Goal: Information Seeking & Learning: Learn about a topic

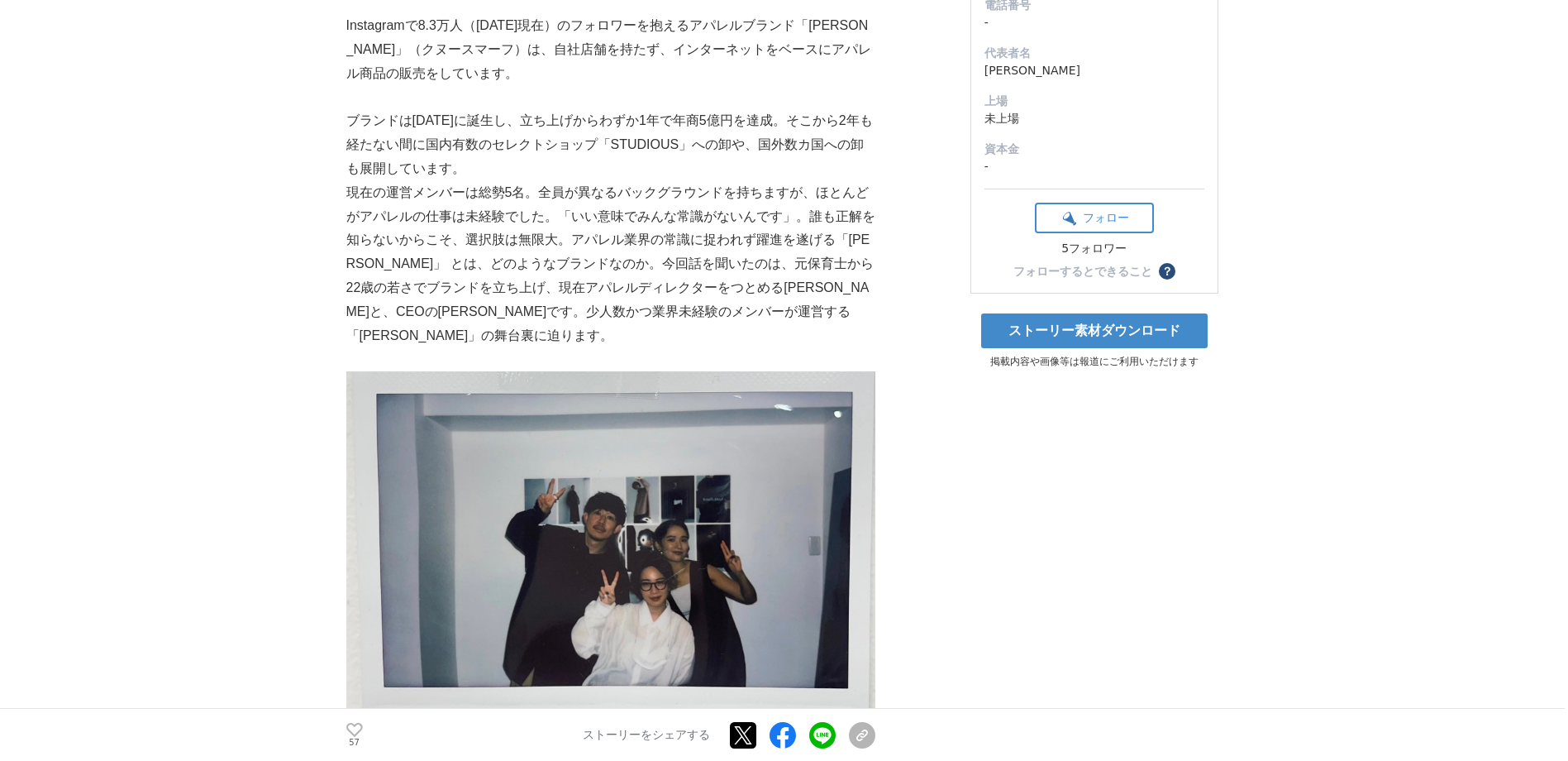
scroll to position [248, 0]
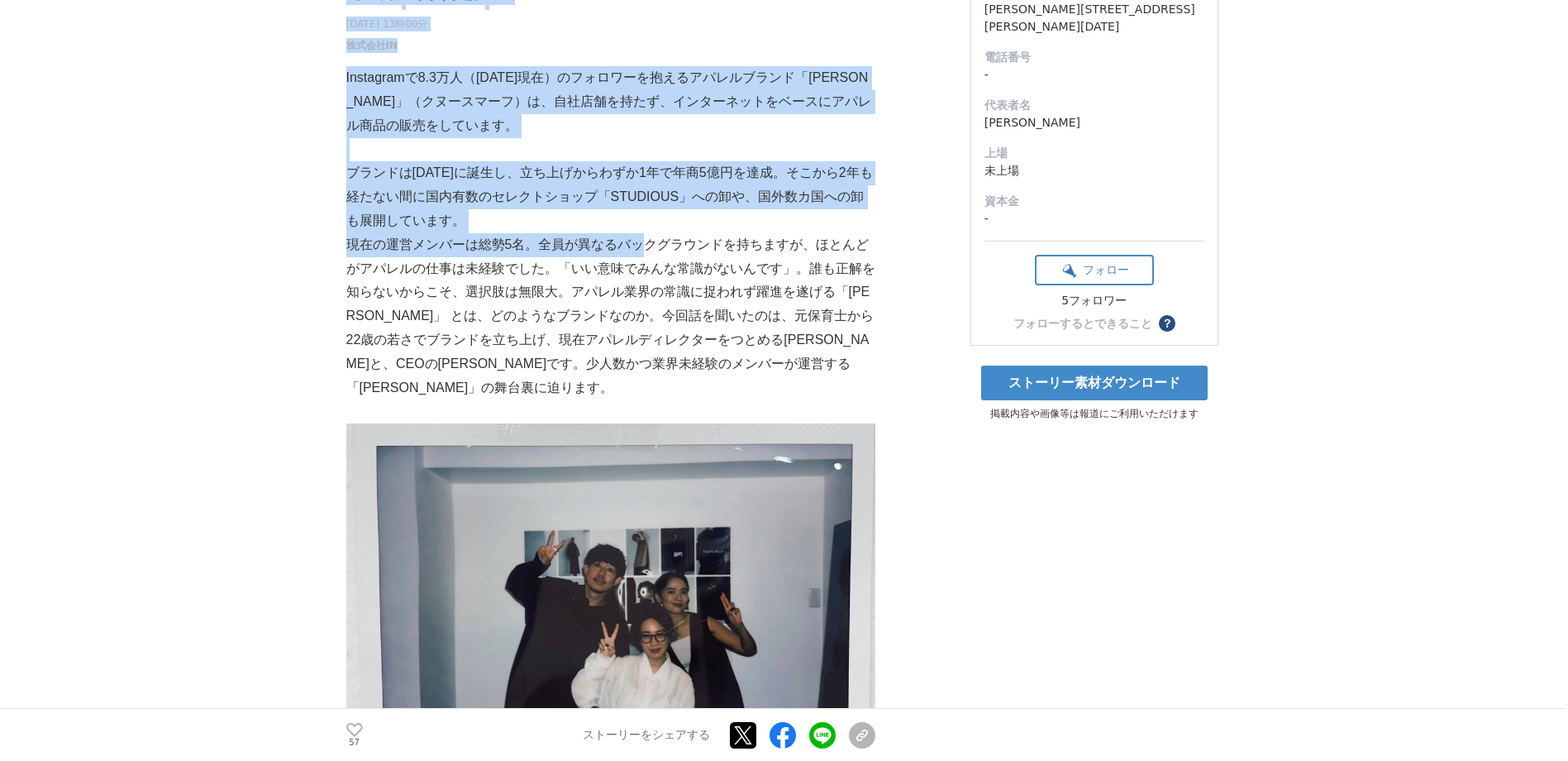
drag, startPoint x: 345, startPoint y: 247, endPoint x: 645, endPoint y: 247, distance: 300.0
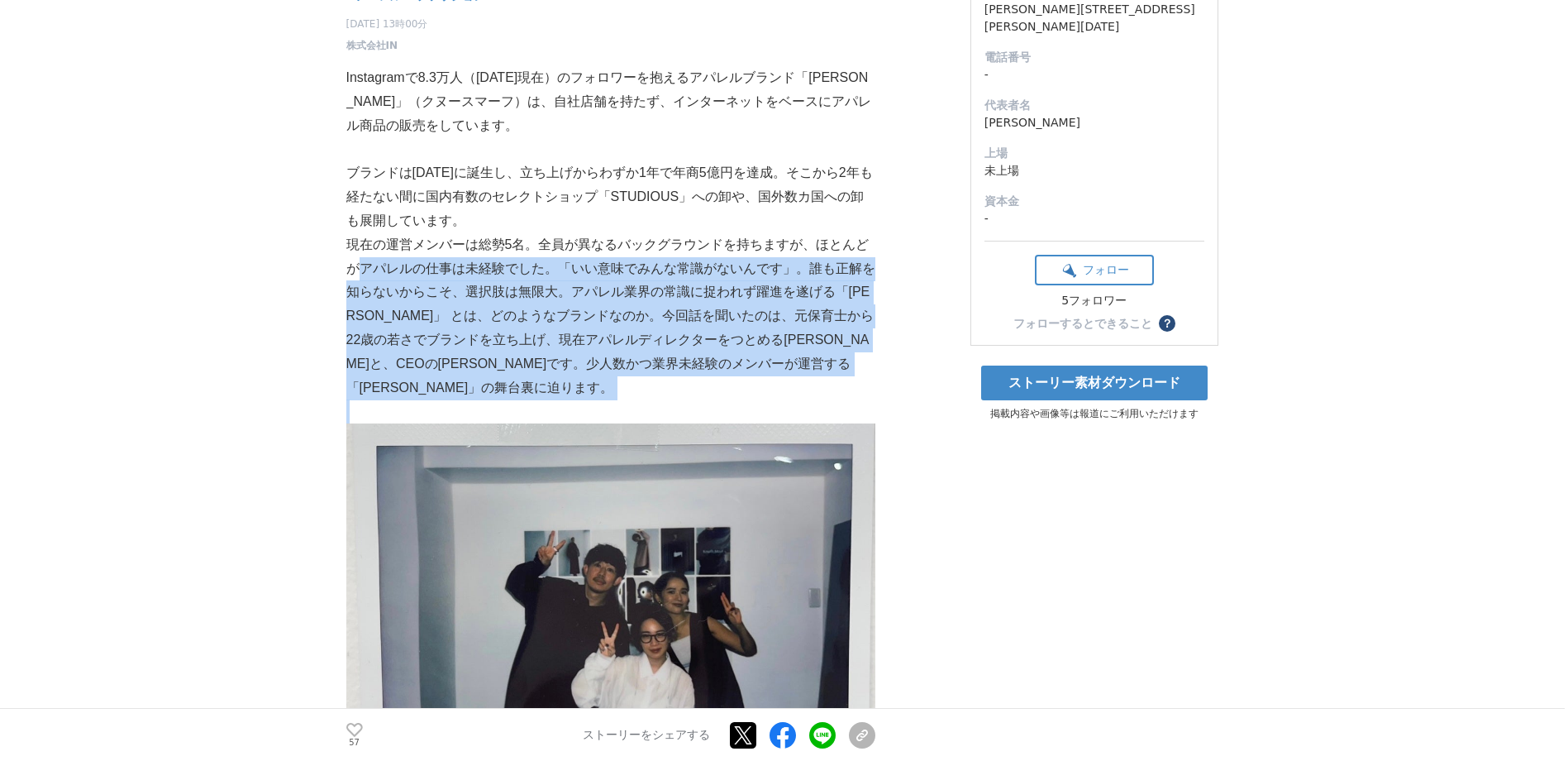
drag, startPoint x: 363, startPoint y: 268, endPoint x: 443, endPoint y: 400, distance: 154.4
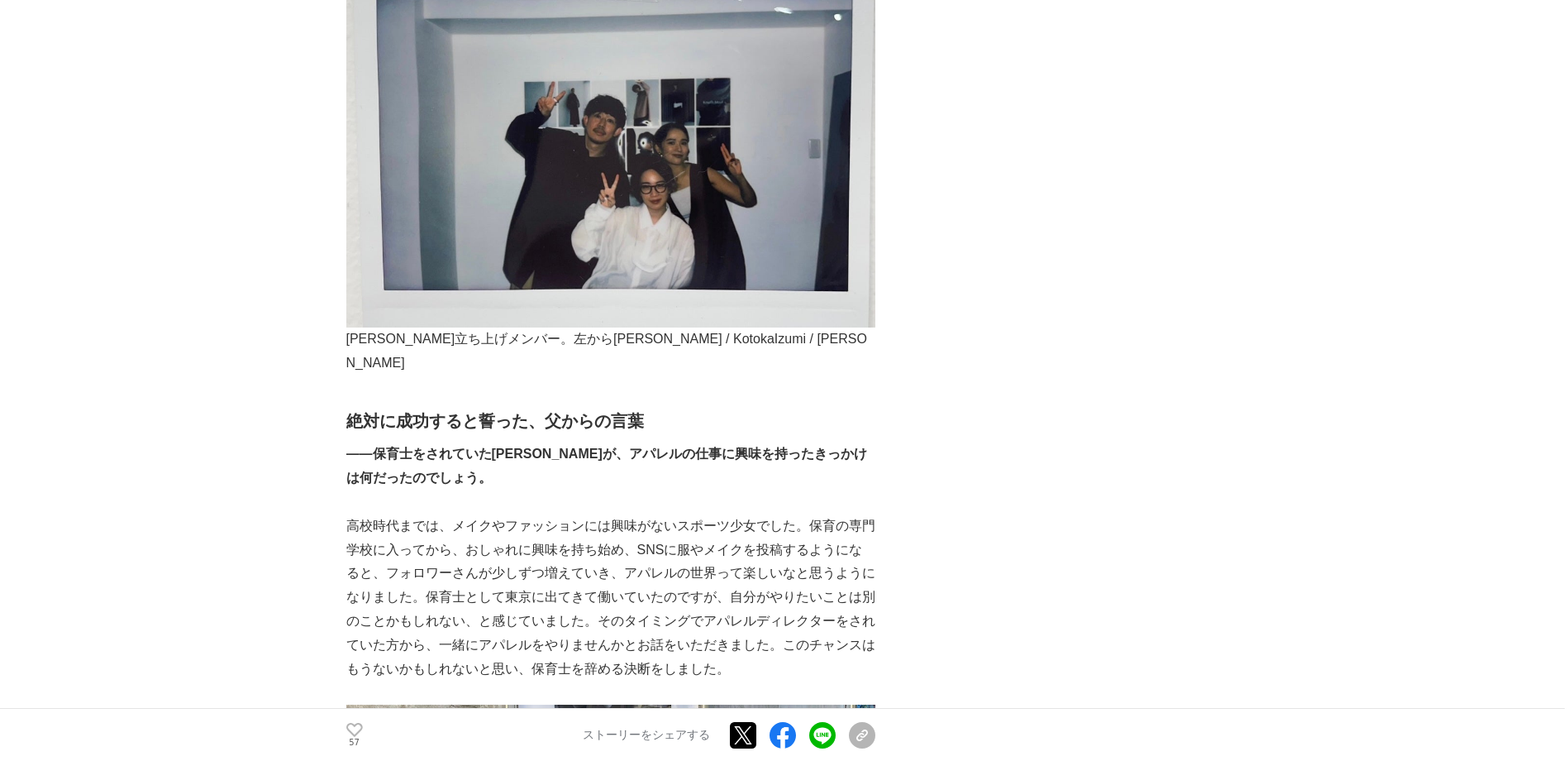
scroll to position [910, 0]
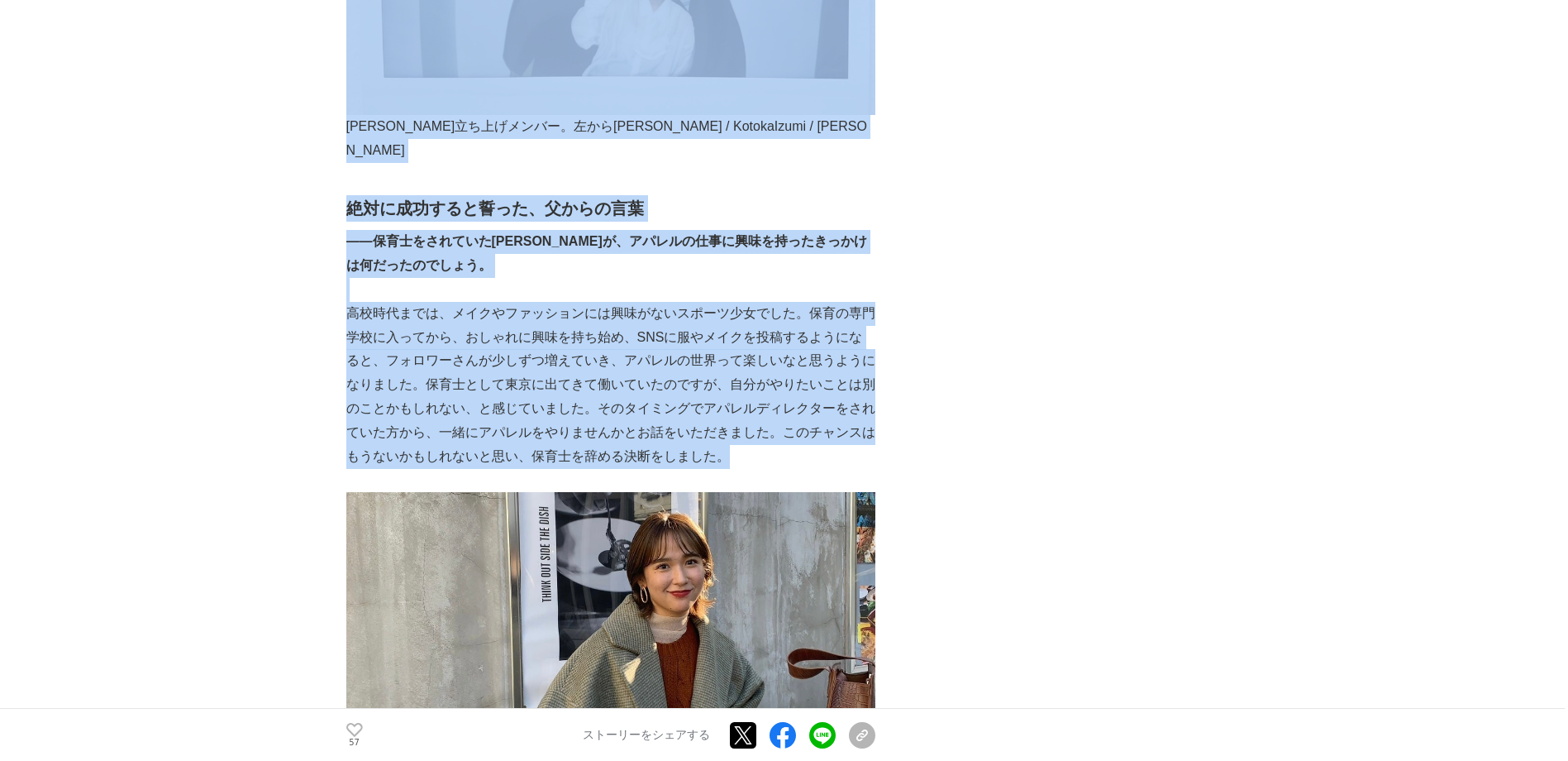
drag, startPoint x: 341, startPoint y: 297, endPoint x: 755, endPoint y: 440, distance: 438.0
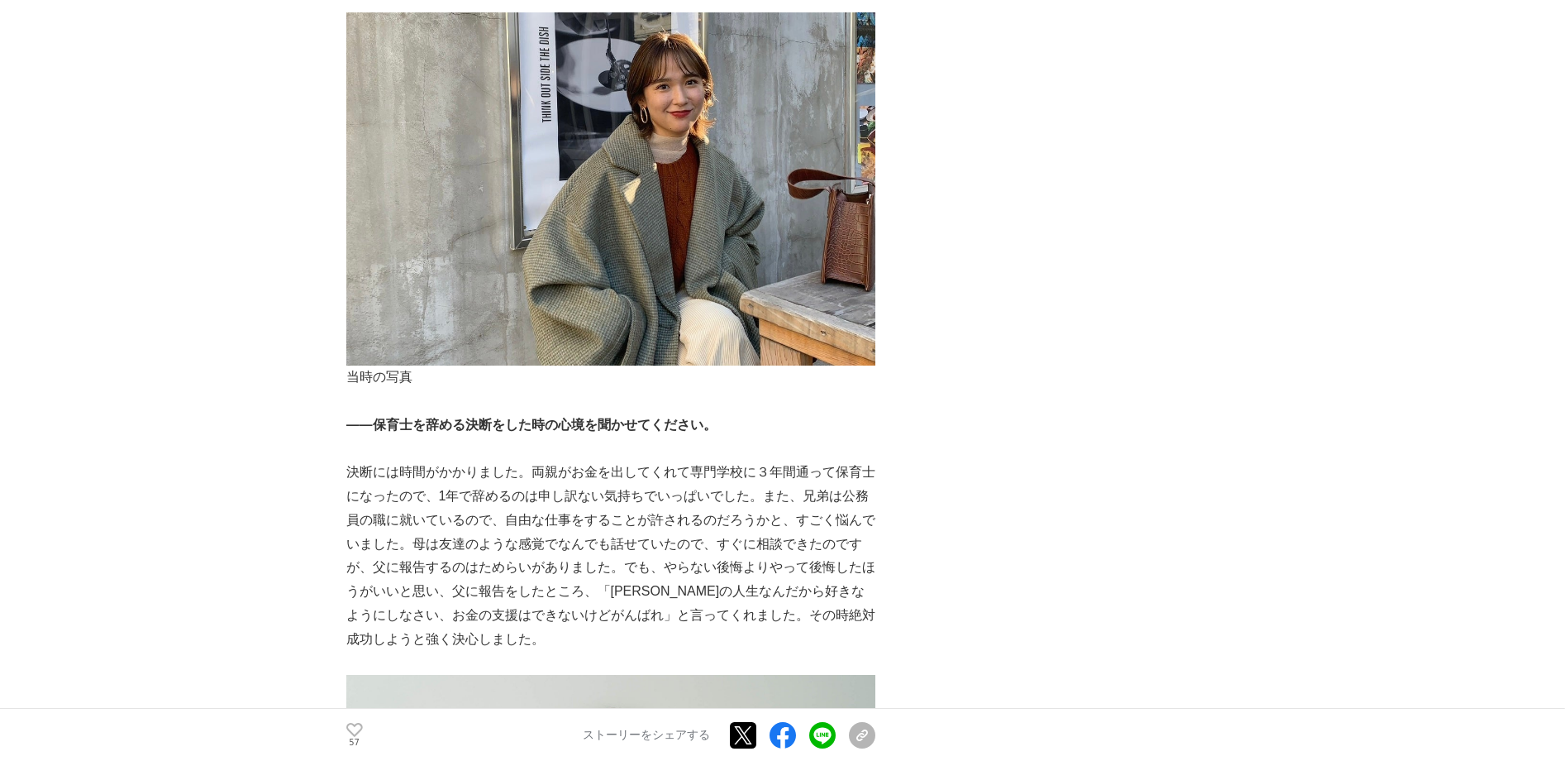
scroll to position [1489, 0]
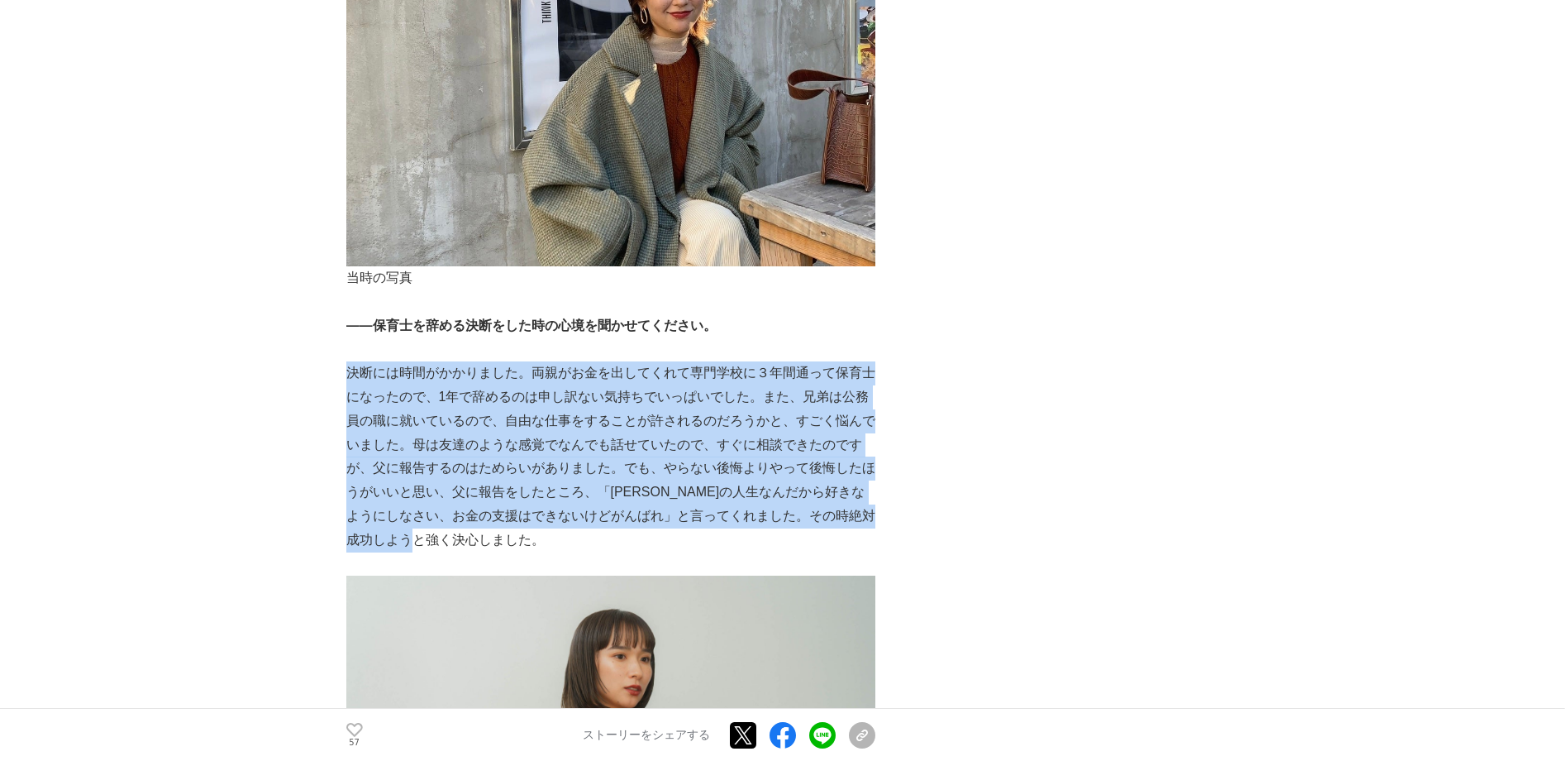
drag, startPoint x: 349, startPoint y: 352, endPoint x: 644, endPoint y: 504, distance: 331.9
click at [644, 504] on p "決断には時間がかかりました。両親がお金を出してくれて専門学校に３年間通って保育士になったので、1年で辞めるのは申し訳ない気持ちでいっぱいでした。また、兄弟は公…" at bounding box center [611, 457] width 529 height 190
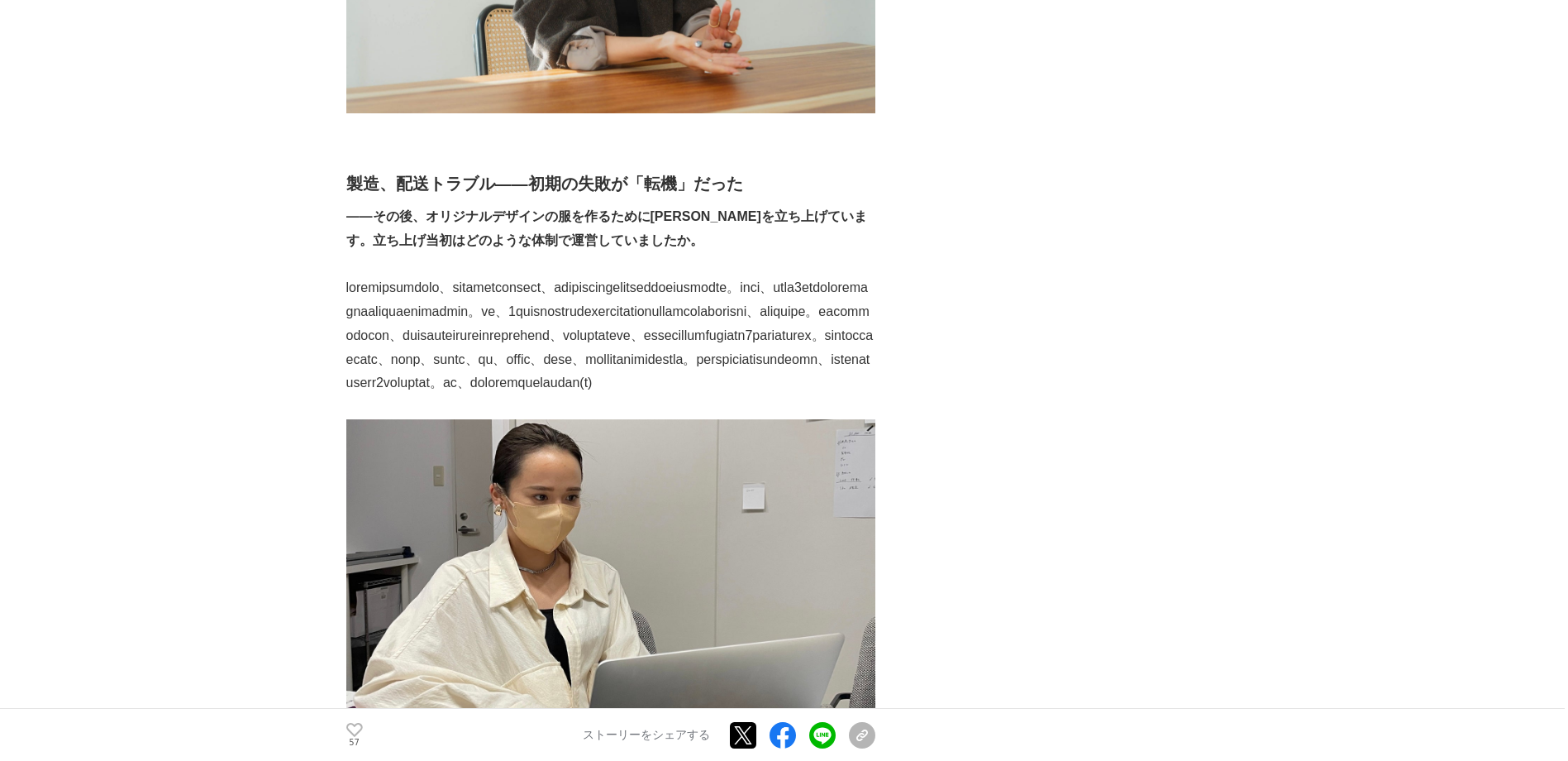
scroll to position [2315, 0]
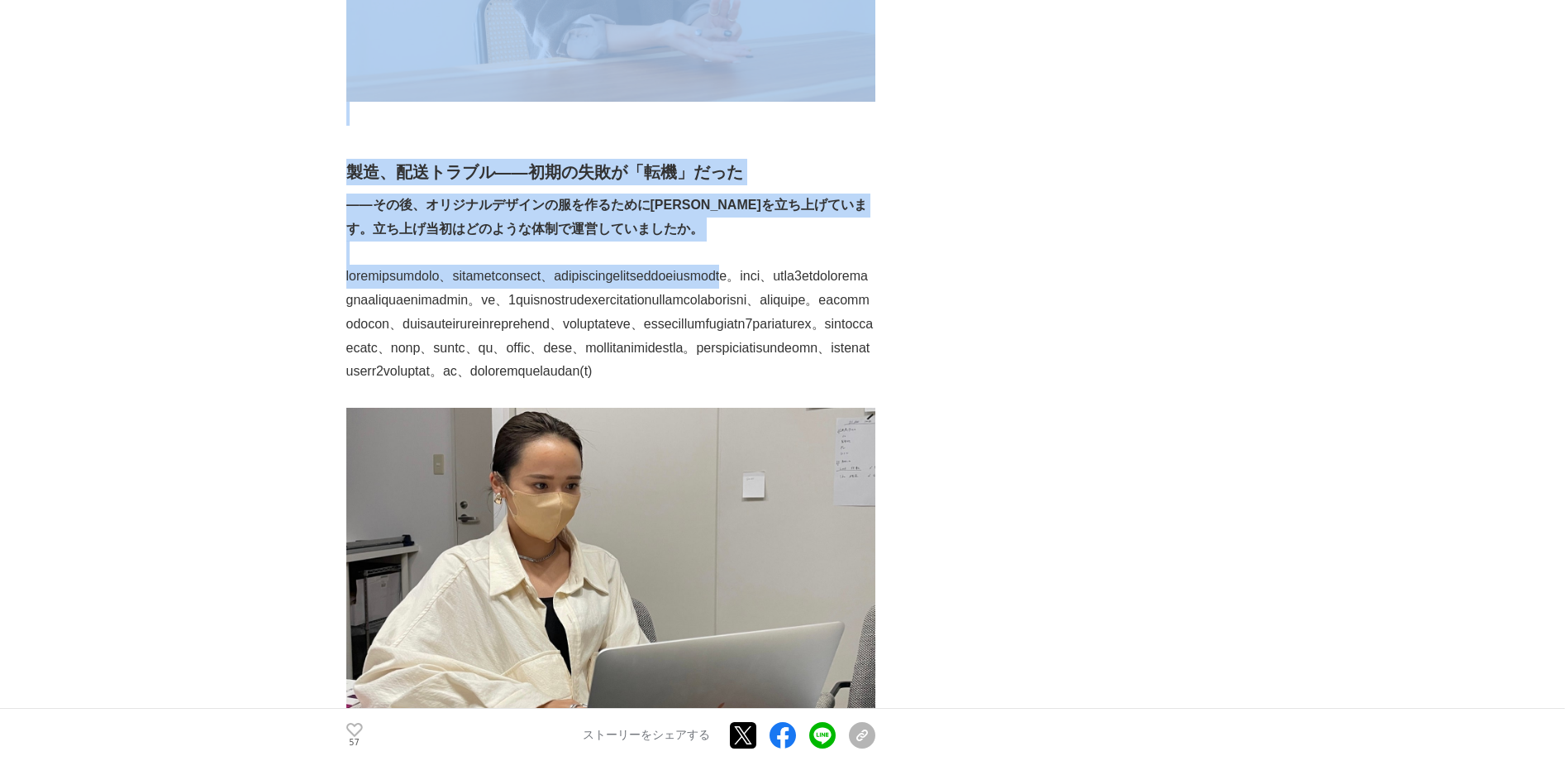
drag, startPoint x: 416, startPoint y: 254, endPoint x: 576, endPoint y: 279, distance: 161.9
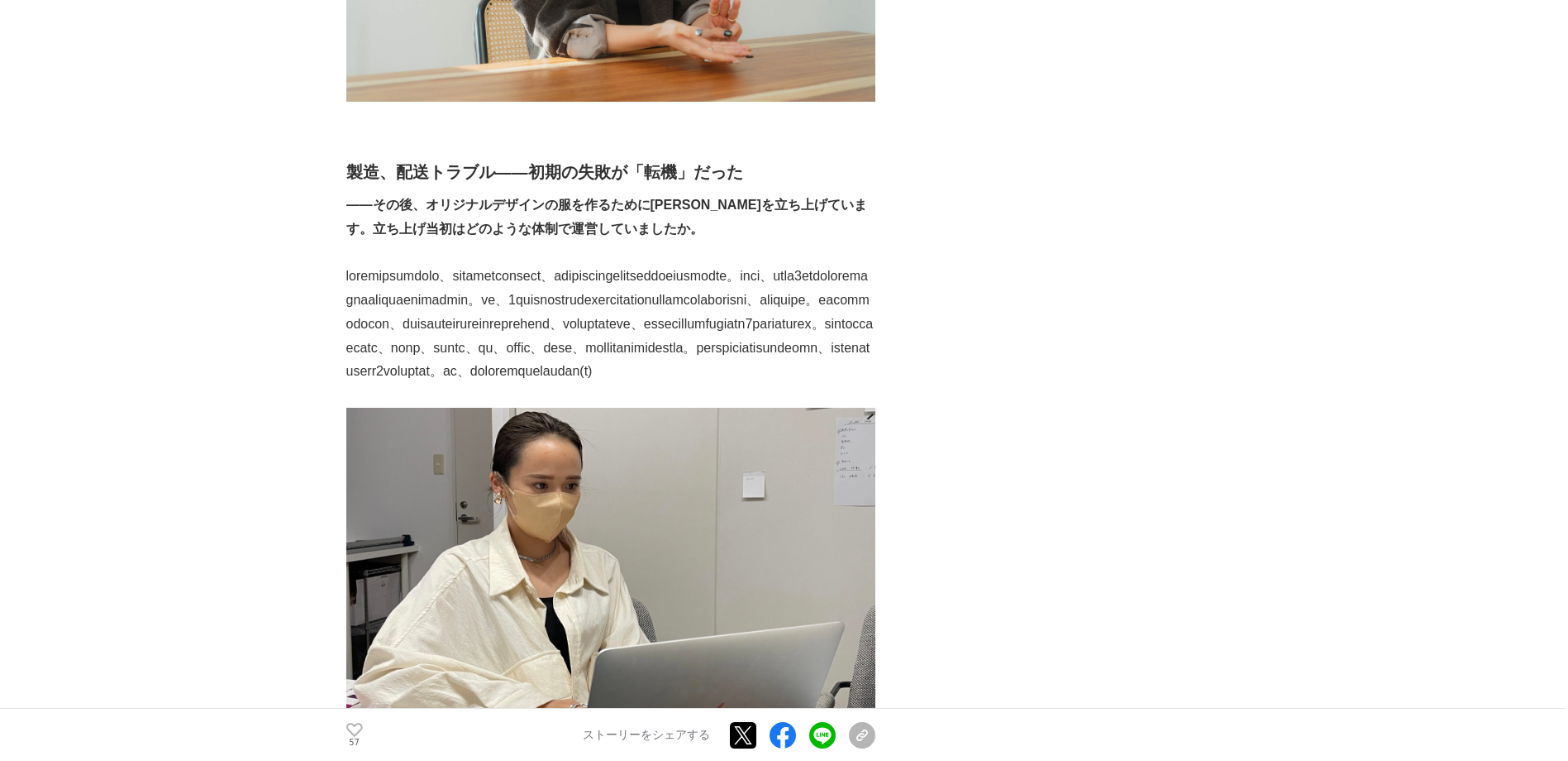
drag, startPoint x: 576, startPoint y: 279, endPoint x: 592, endPoint y: 282, distance: 16.3
click at [592, 282] on p at bounding box center [611, 324] width 529 height 119
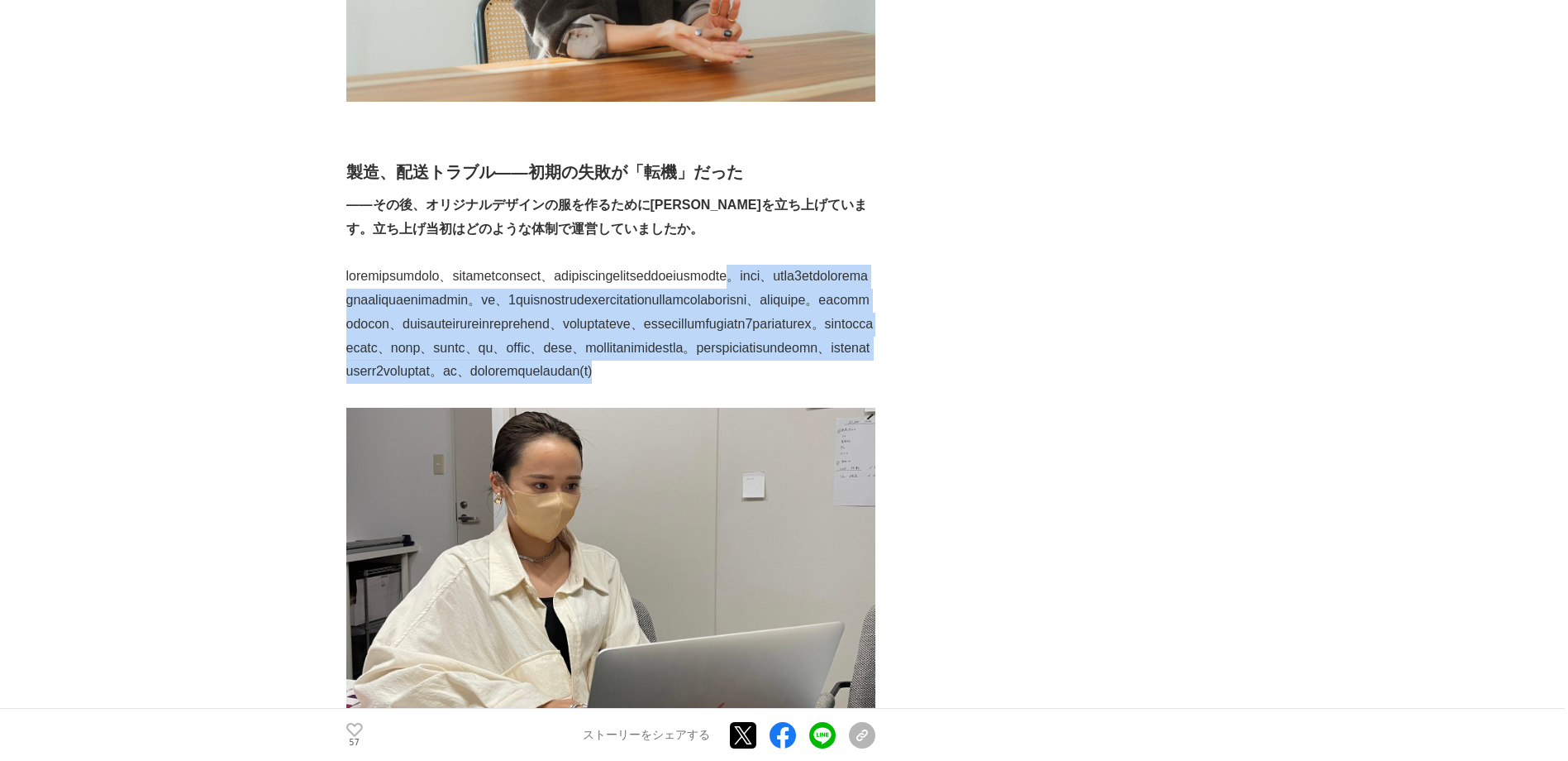
drag, startPoint x: 589, startPoint y: 276, endPoint x: 744, endPoint y: 438, distance: 224.2
click at [744, 383] on p at bounding box center [611, 324] width 529 height 119
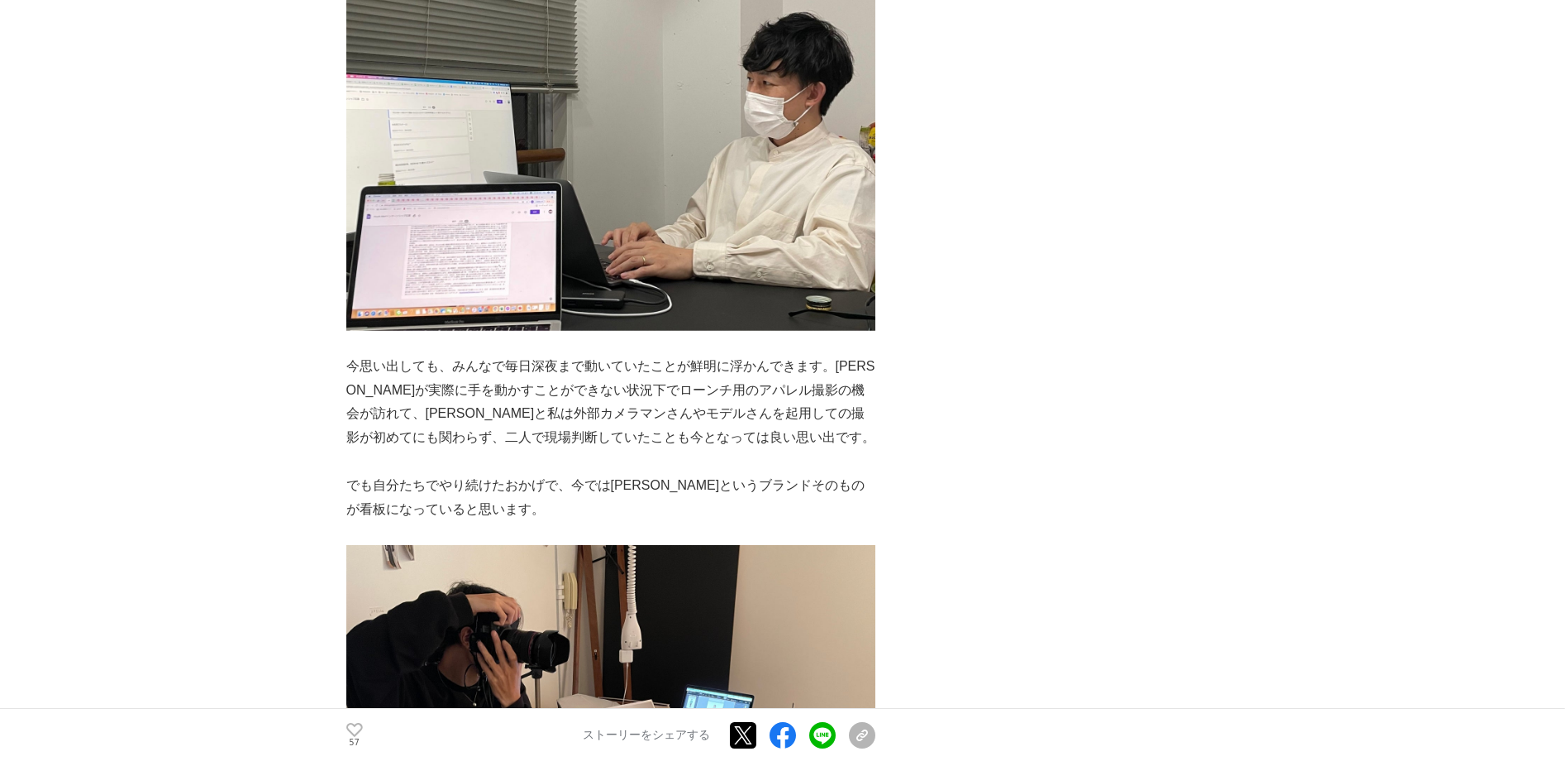
scroll to position [3143, 0]
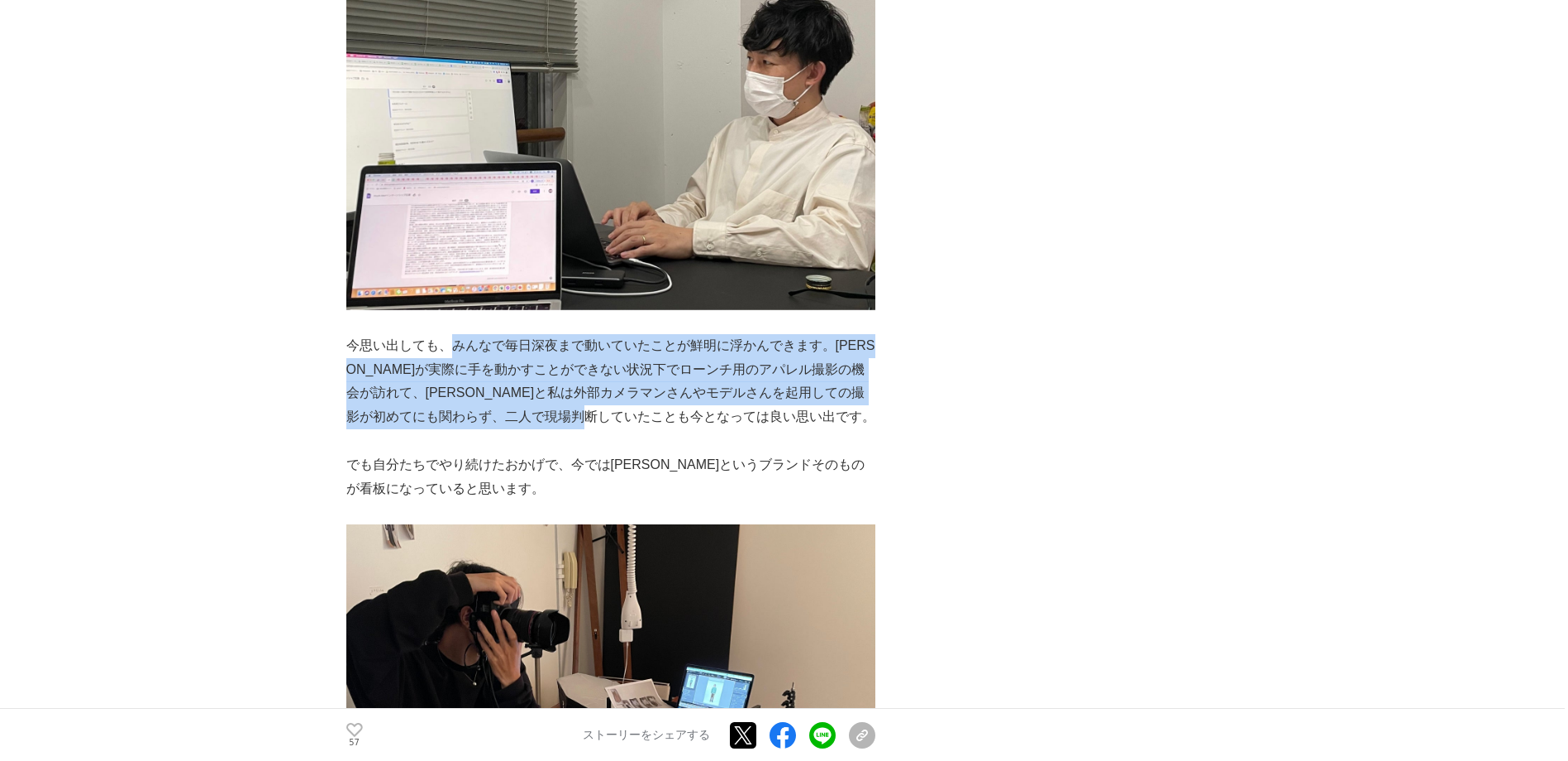
drag, startPoint x: 444, startPoint y: 417, endPoint x: 727, endPoint y: 495, distance: 293.6
click at [727, 429] on p "今思い出しても、みんなで毎日深夜まで動いていたことが鮮明に浮かんできます。[PERSON_NAME]が実際に手を動かすことができない状況下でローンチ用のアパレ…" at bounding box center [611, 382] width 529 height 95
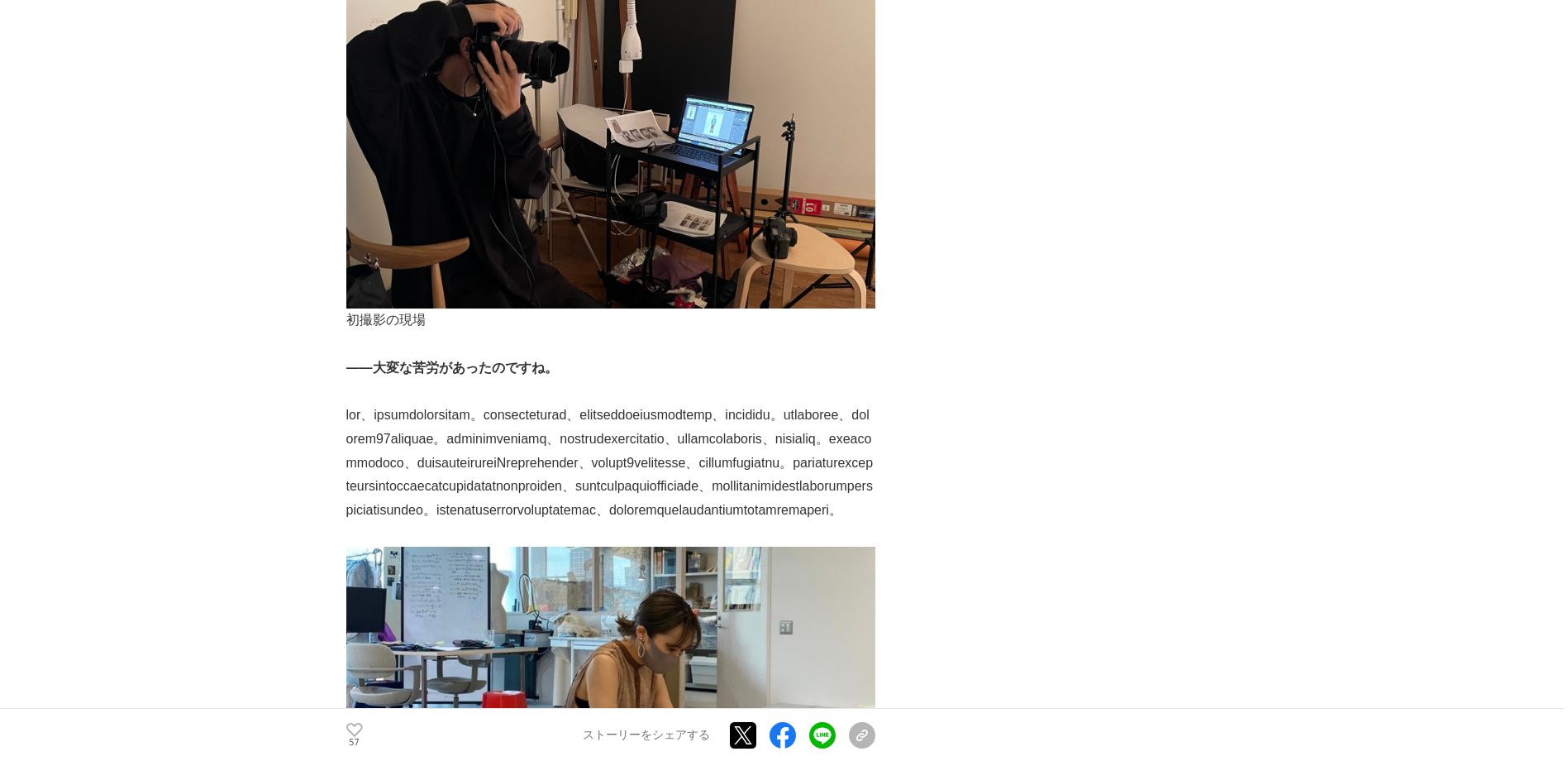
scroll to position [3722, 0]
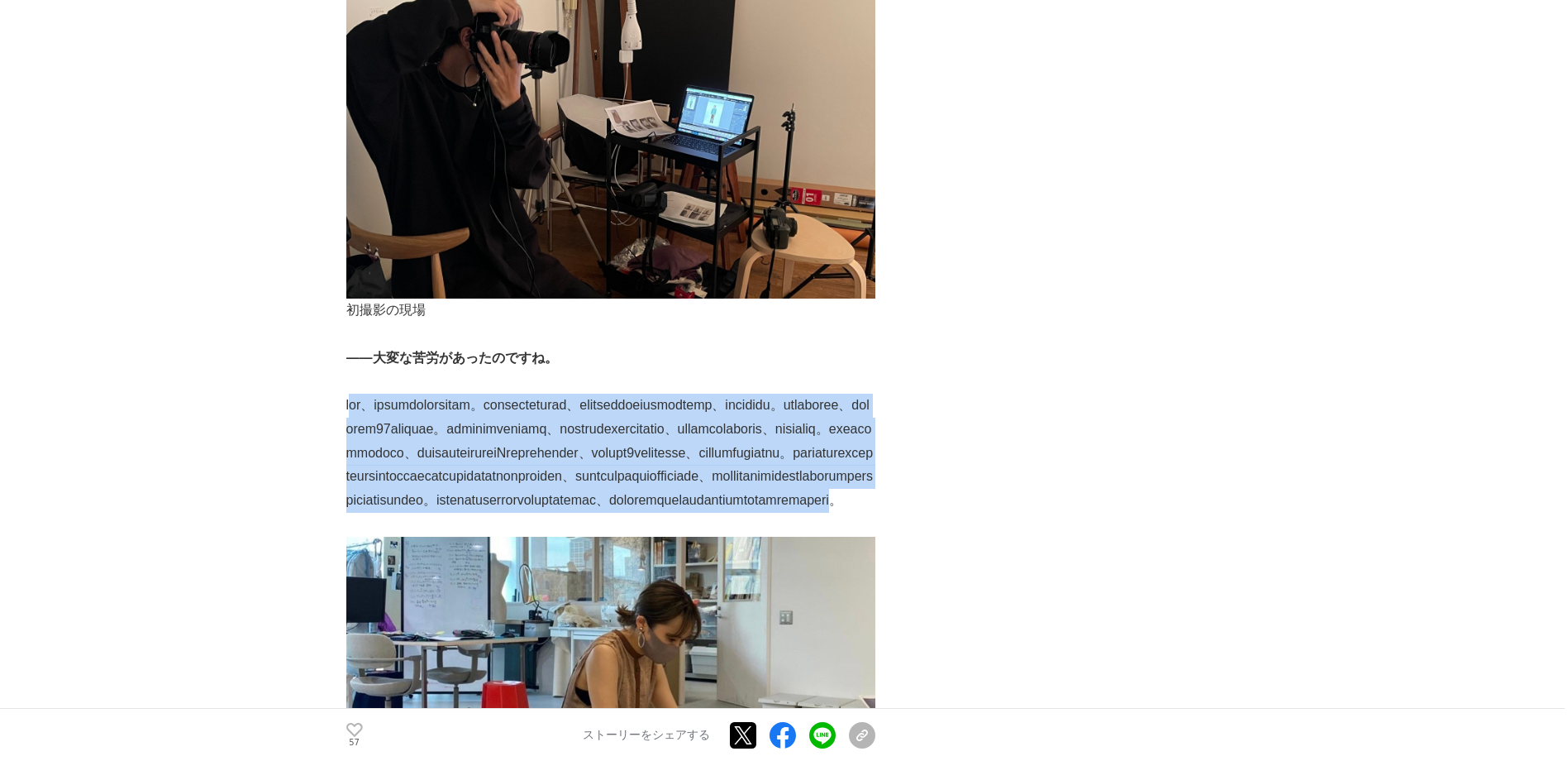
drag, startPoint x: 354, startPoint y: 478, endPoint x: 772, endPoint y: 687, distance: 467.3
click at [772, 513] on p at bounding box center [611, 453] width 529 height 119
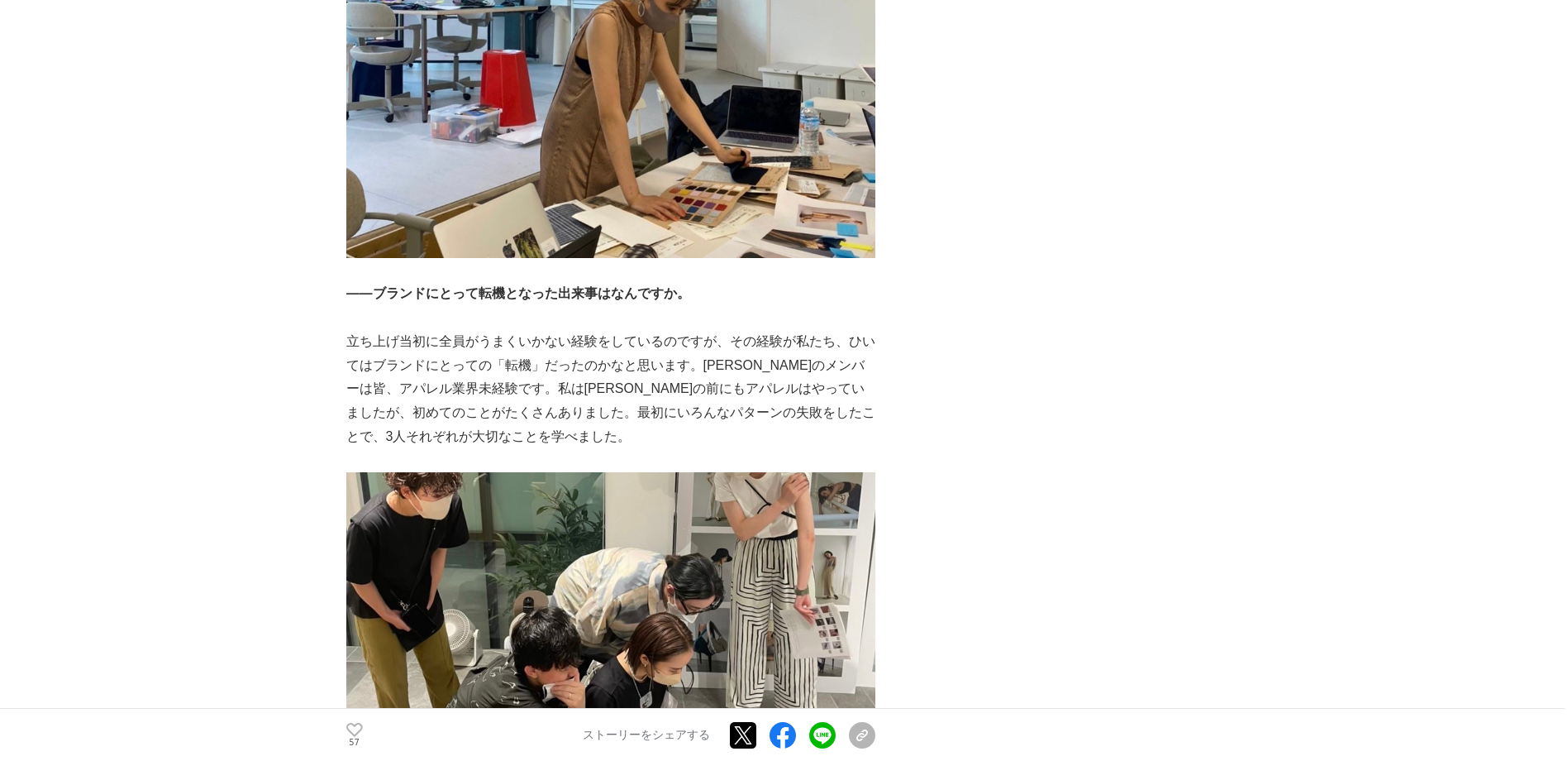
scroll to position [4383, 0]
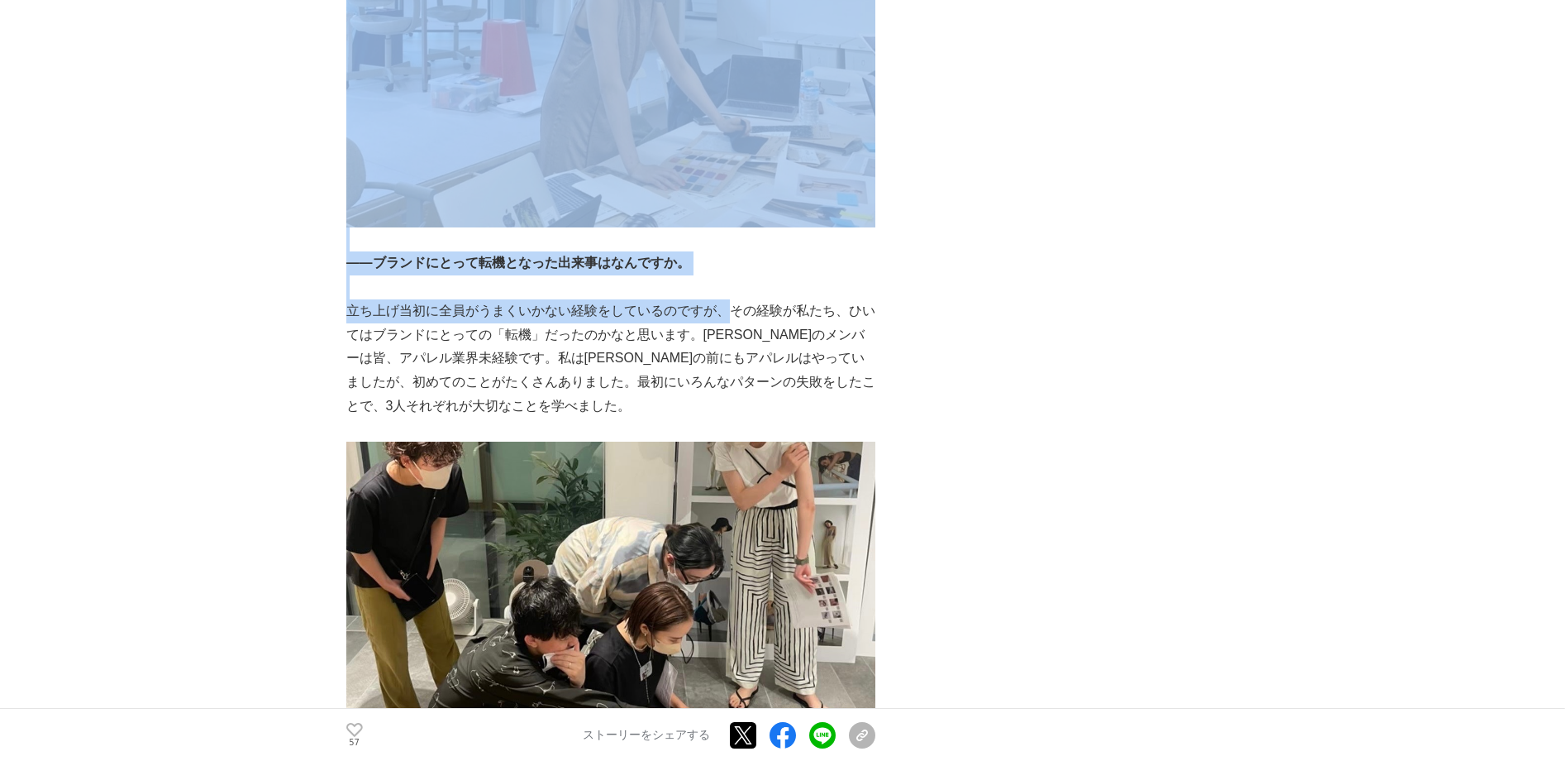
drag, startPoint x: 342, startPoint y: 506, endPoint x: 723, endPoint y: 496, distance: 381.1
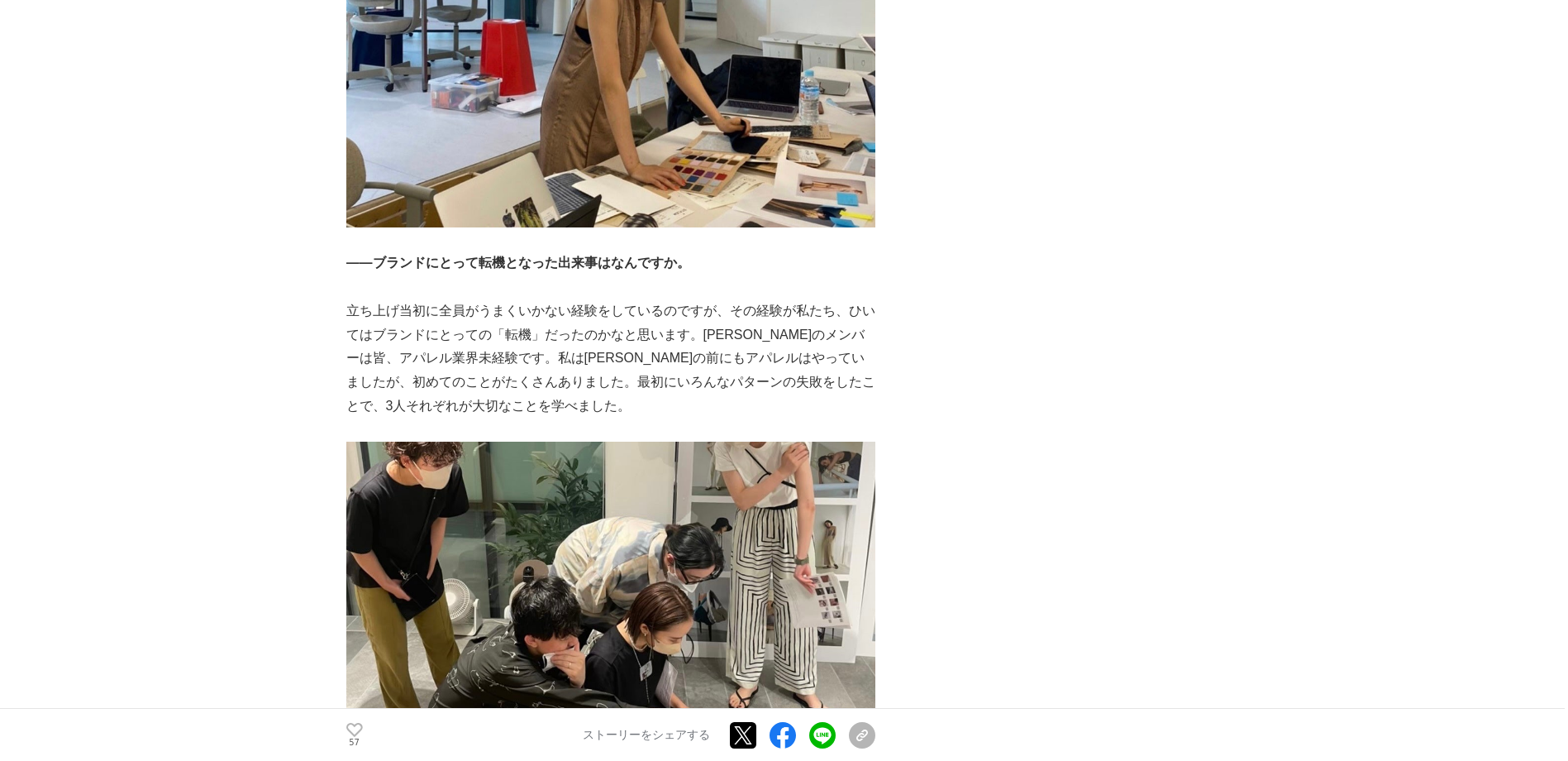
drag, startPoint x: 723, startPoint y: 496, endPoint x: 761, endPoint y: 501, distance: 38.3
click at [761, 418] on p "立ち上げ当初に全員がうまくいかない経験をしているのですが、その経験が私たち、ひいてはブランドにとっての「転機」だったのかなと思います。[PERSON_NAME…" at bounding box center [611, 359] width 529 height 119
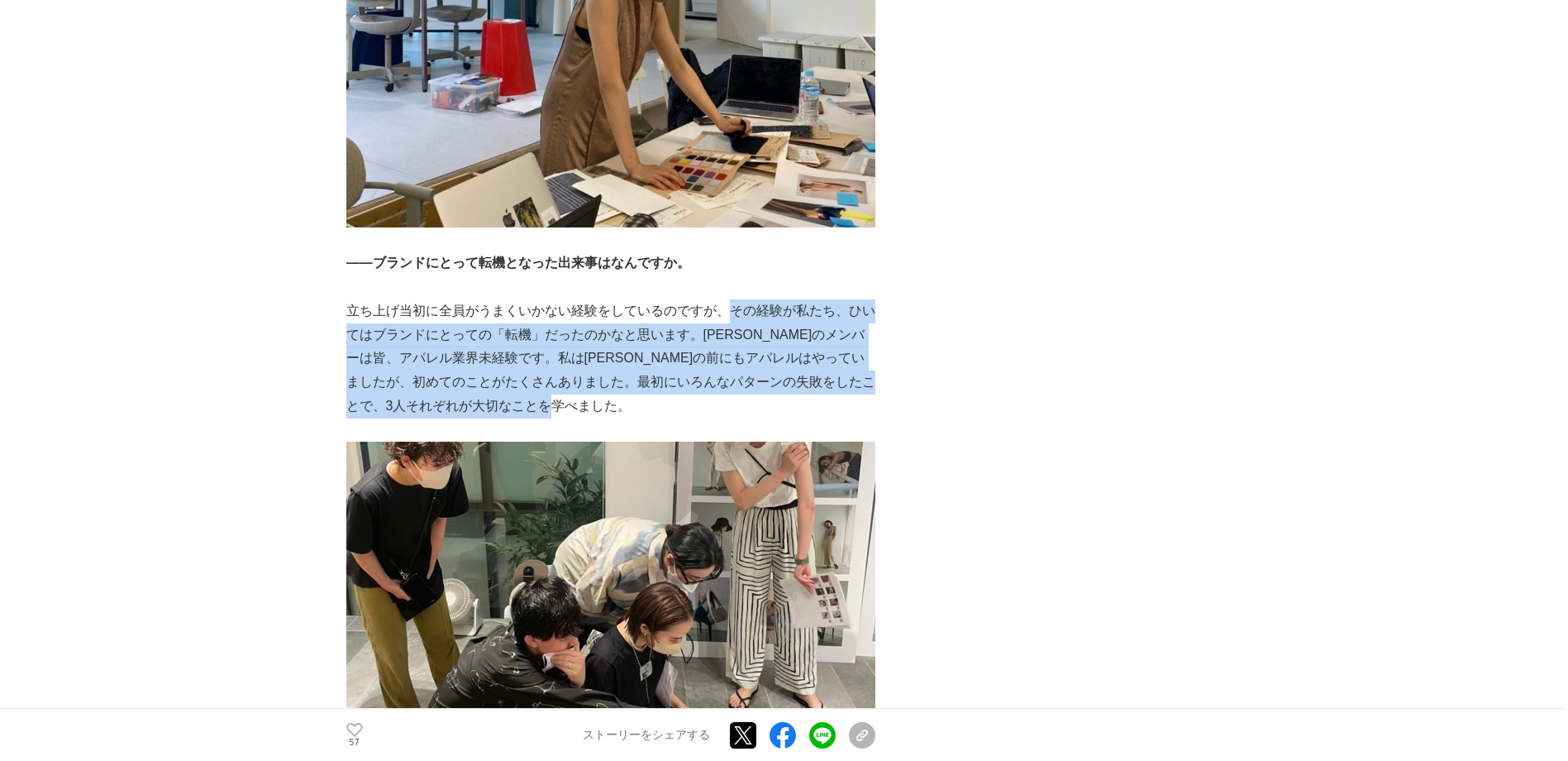
drag, startPoint x: 730, startPoint y: 502, endPoint x: 829, endPoint y: 589, distance: 131.8
click at [829, 418] on p "立ち上げ当初に全員がうまくいかない経験をしているのですが、その経験が私たち、ひいてはブランドにとっての「転機」だったのかなと思います。[PERSON_NAME…" at bounding box center [611, 359] width 529 height 119
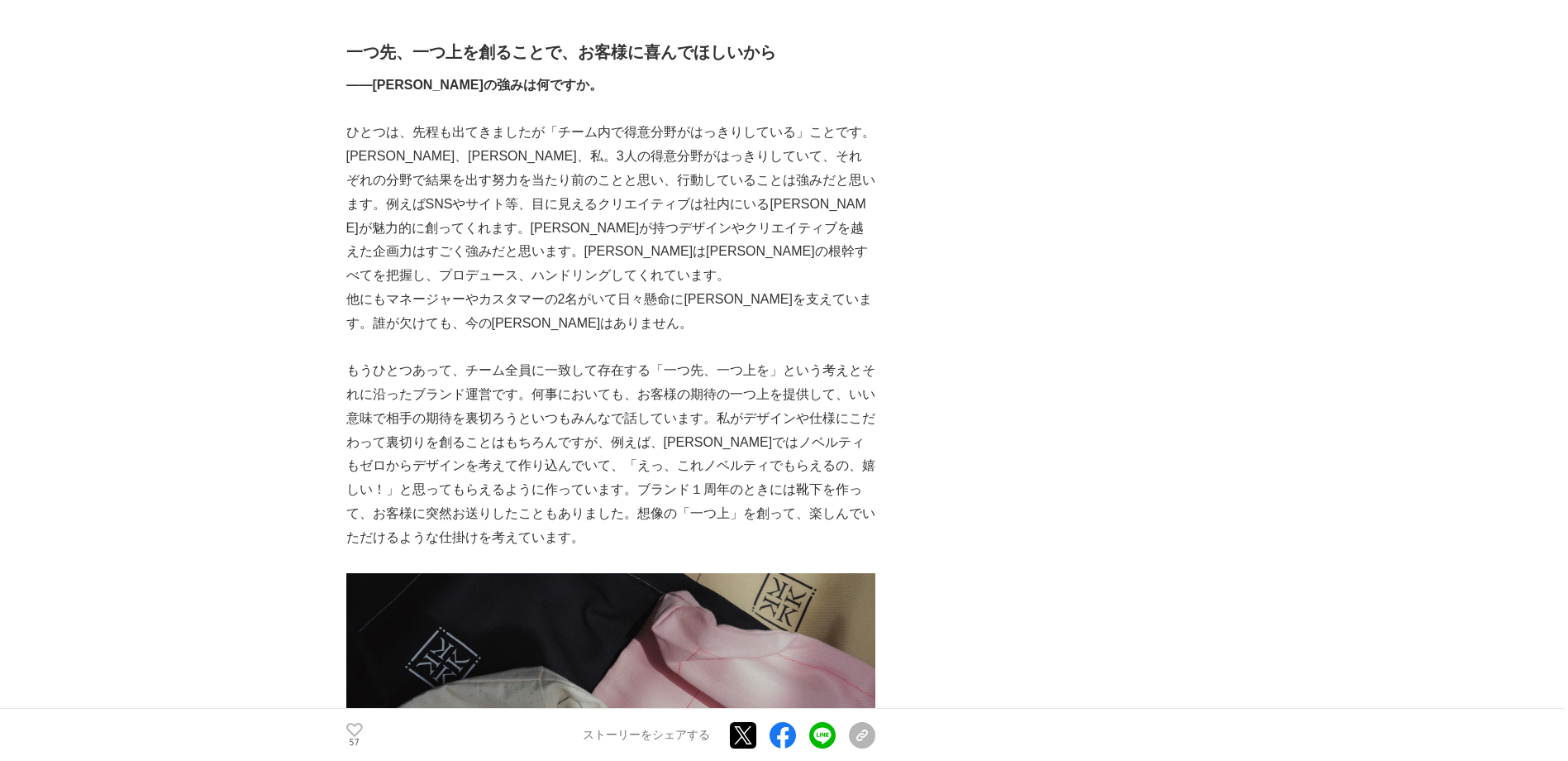
scroll to position [5211, 0]
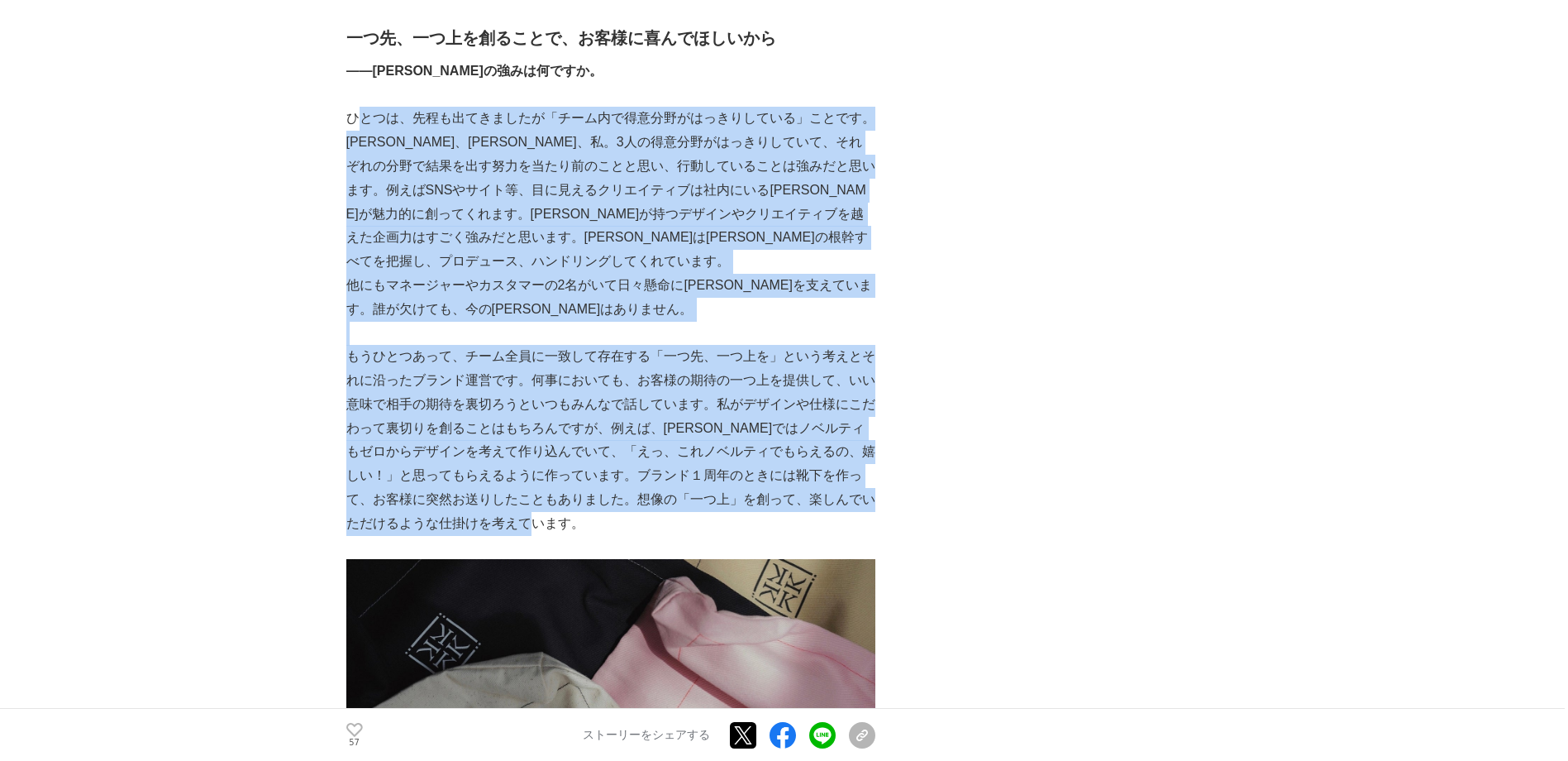
drag, startPoint x: 355, startPoint y: 312, endPoint x: 508, endPoint y: 690, distance: 407.8
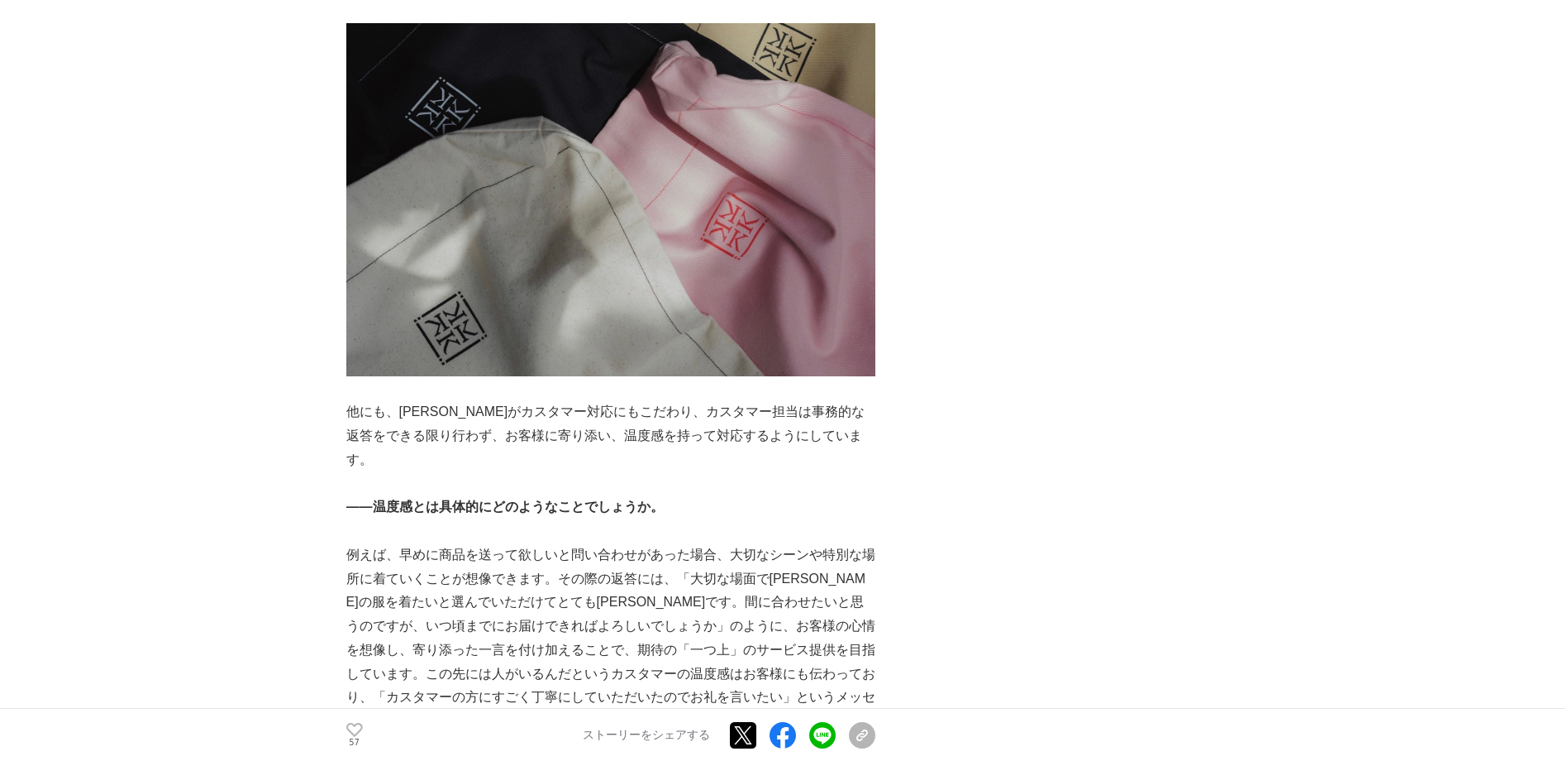
scroll to position [5789, 0]
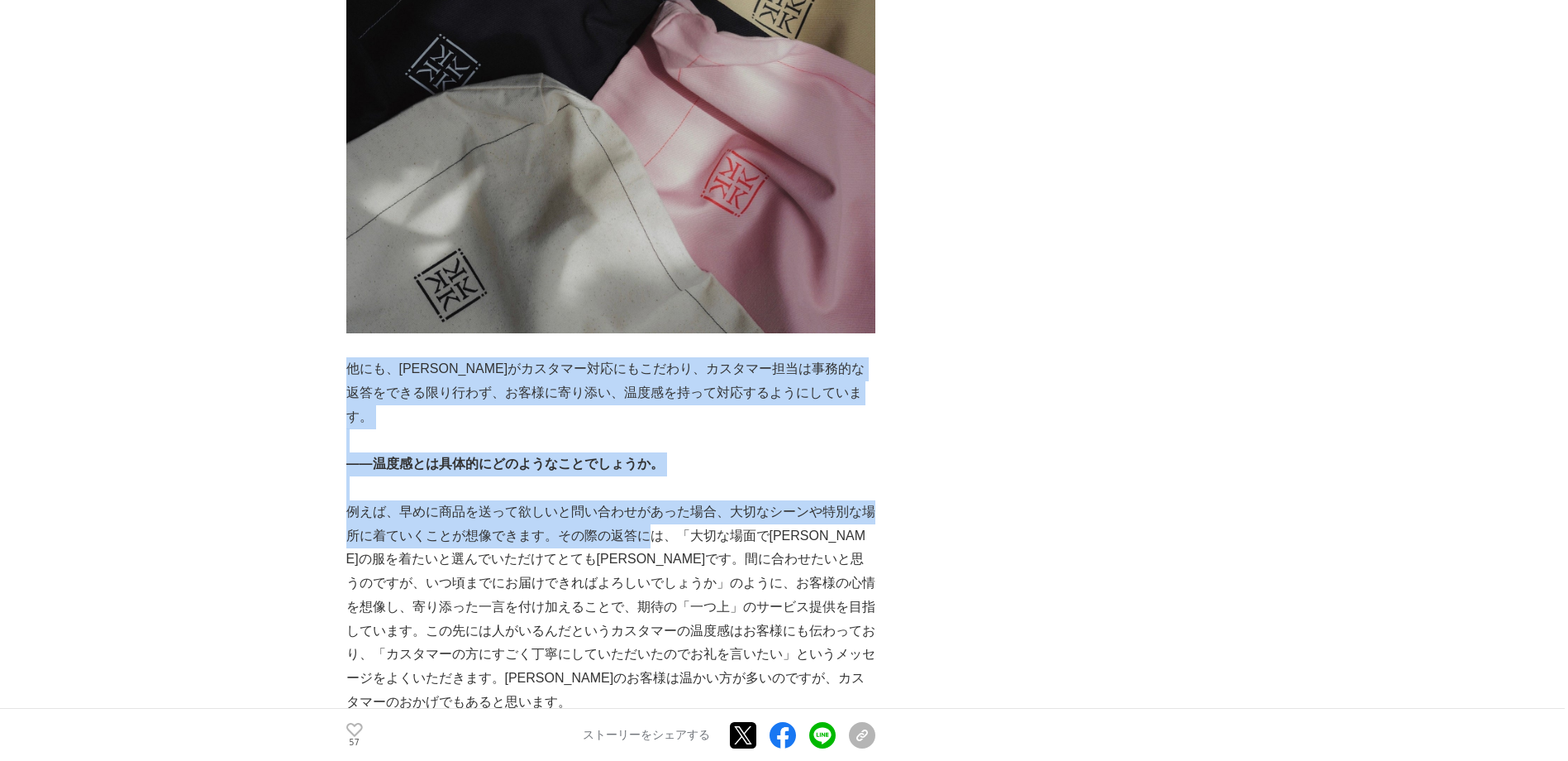
drag, startPoint x: 349, startPoint y: 537, endPoint x: 645, endPoint y: 684, distance: 330.5
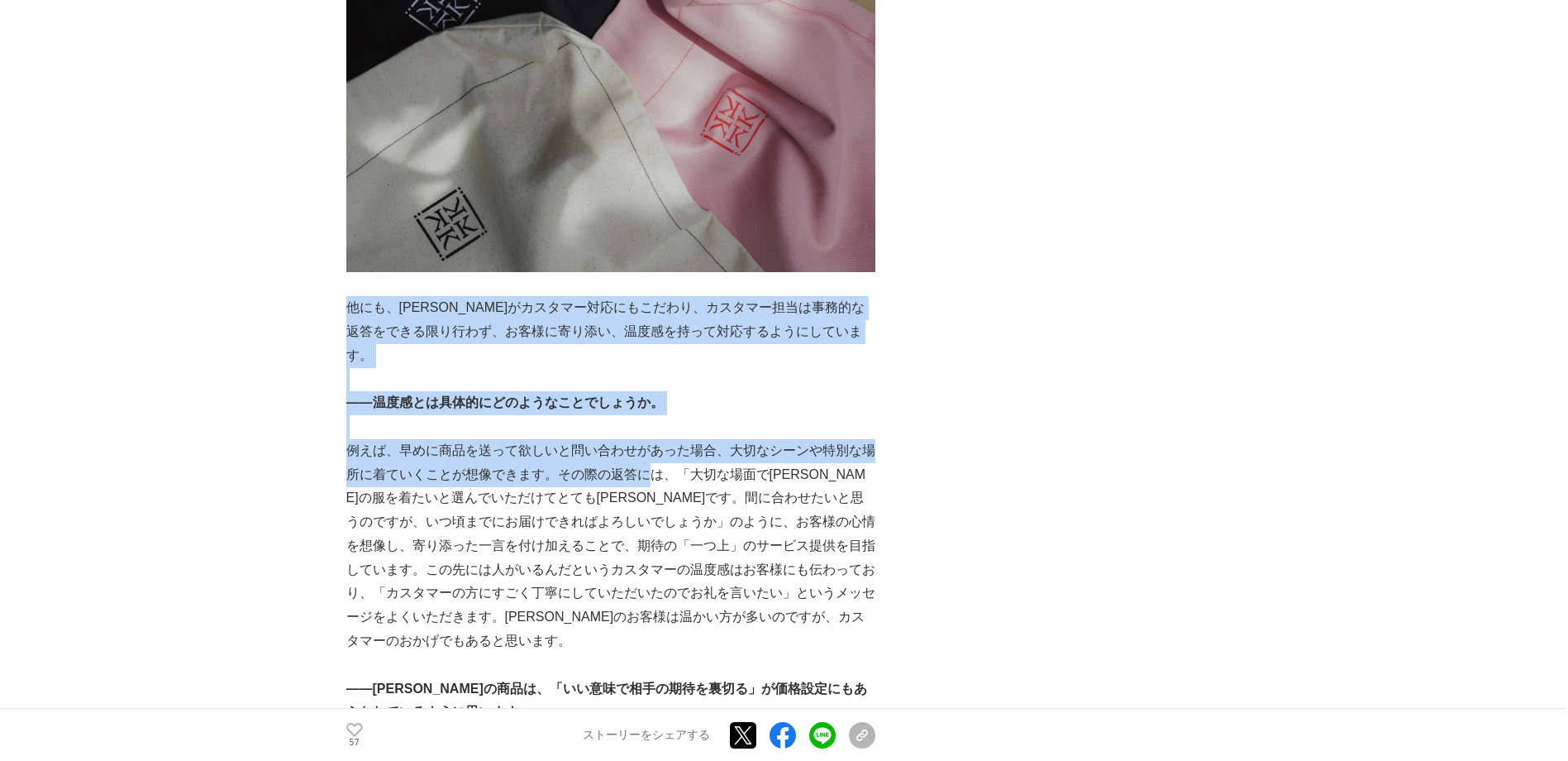
scroll to position [5955, 0]
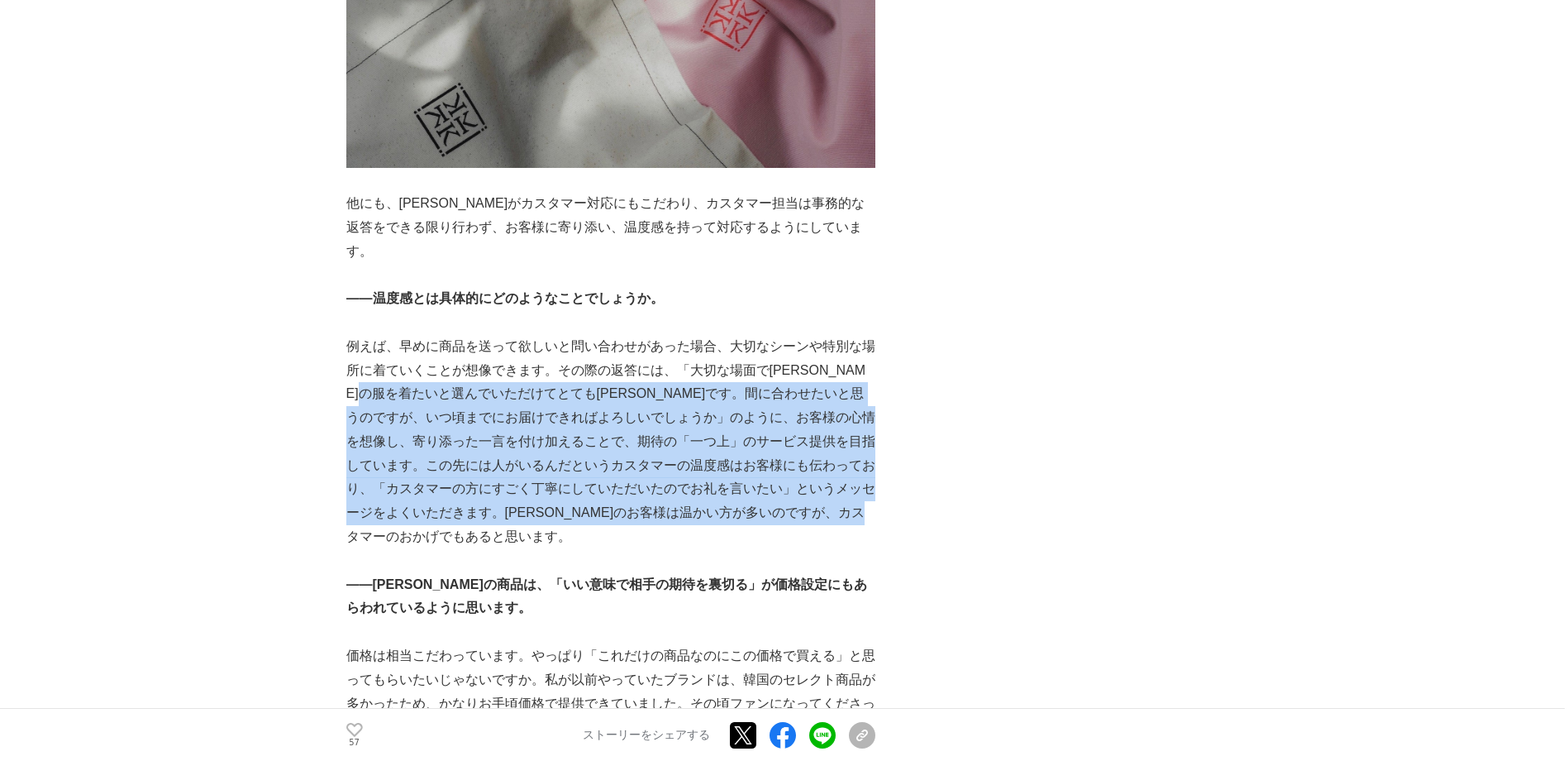
drag, startPoint x: 349, startPoint y: 544, endPoint x: 524, endPoint y: 680, distance: 221.6
click at [524, 549] on p "例えば、早めに商品を送って欲しいと問い合わせがあった場合、大切なシーンや特別な場所に着ていくことが想像できます。その際の返答には、「大切な場面で[PERSON…" at bounding box center [611, 442] width 529 height 214
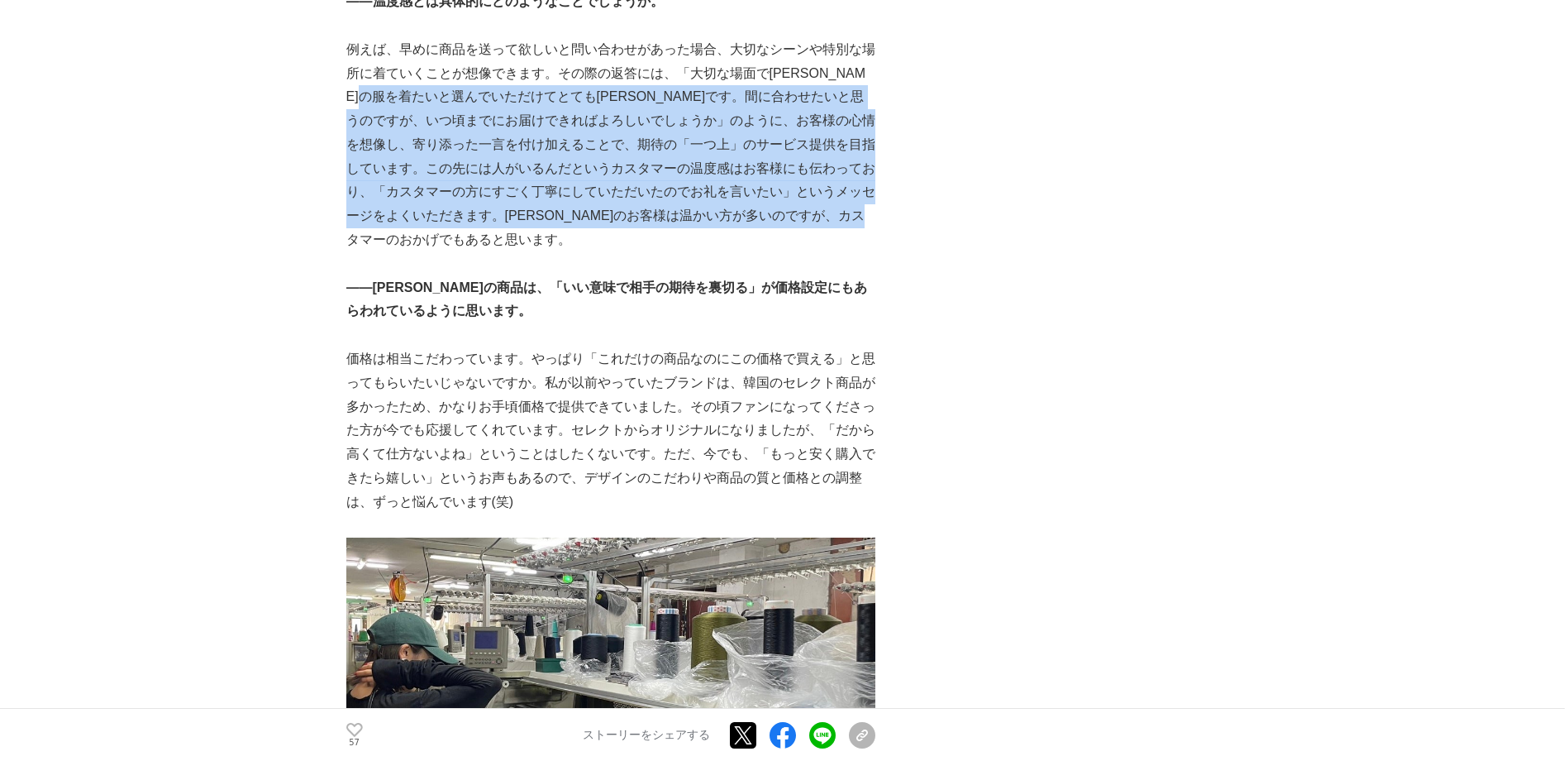
scroll to position [6368, 0]
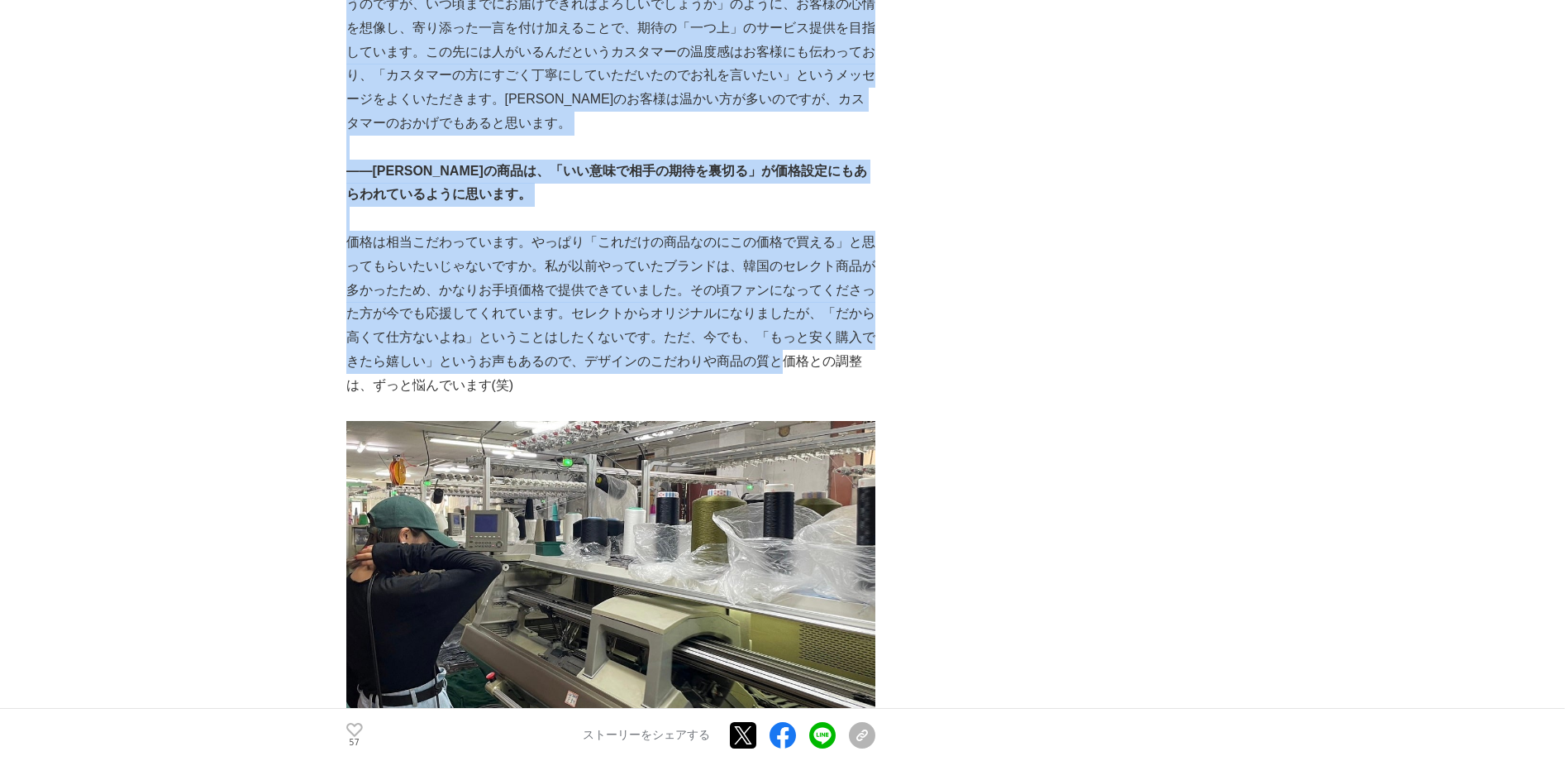
drag, startPoint x: 344, startPoint y: 378, endPoint x: 786, endPoint y: 507, distance: 460.4
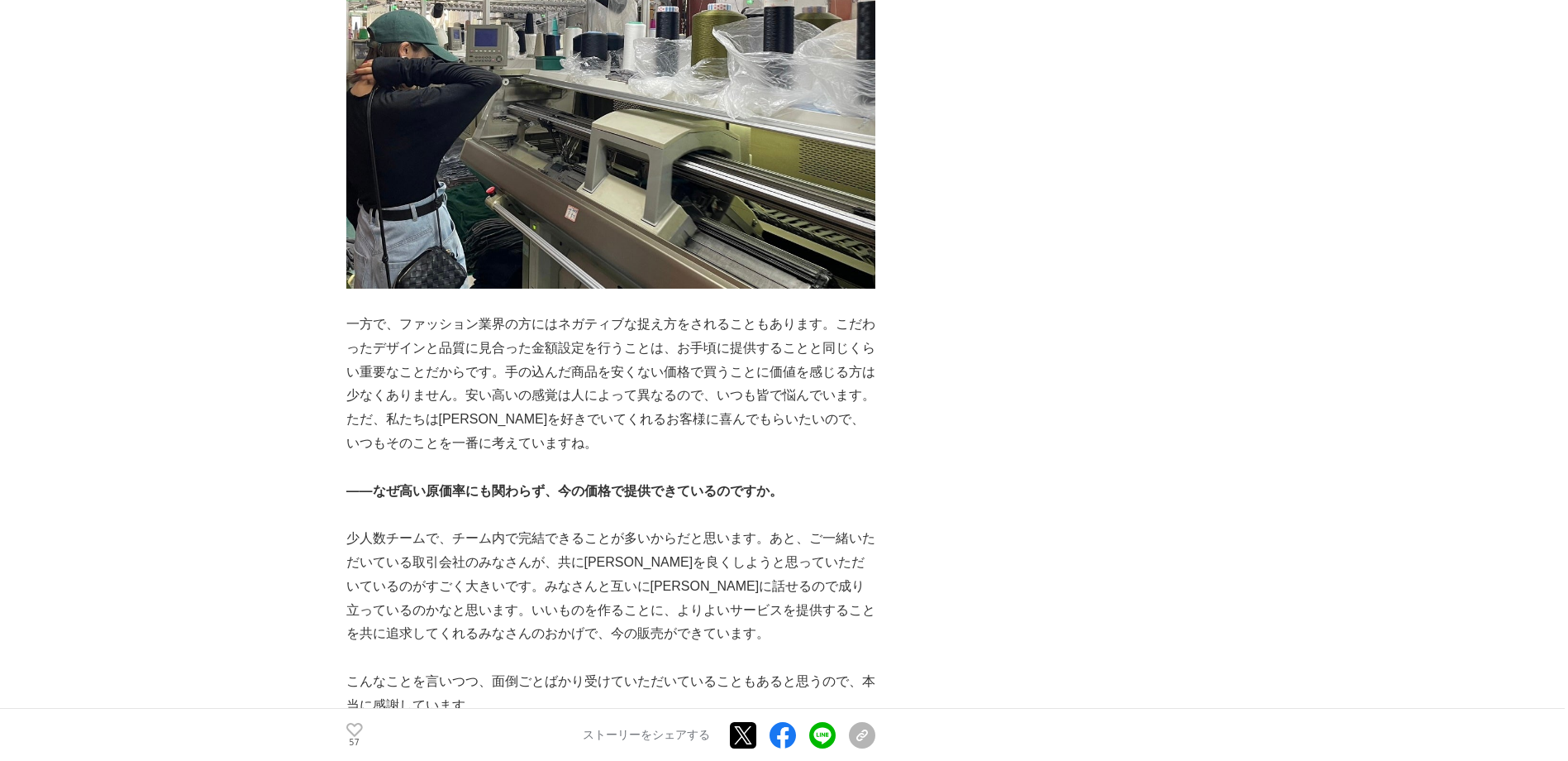
scroll to position [6864, 0]
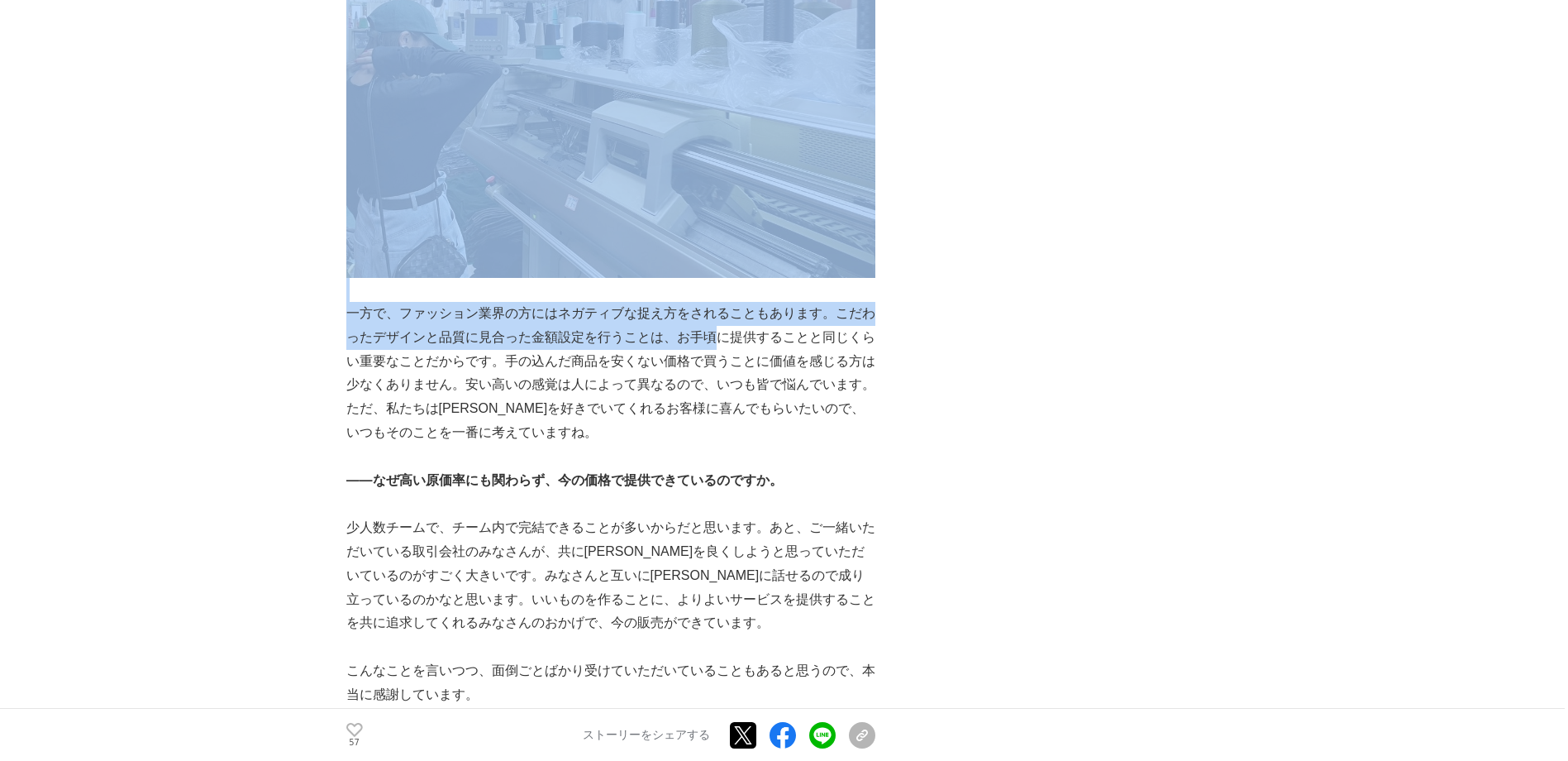
drag, startPoint x: 337, startPoint y: 454, endPoint x: 718, endPoint y: 482, distance: 382.0
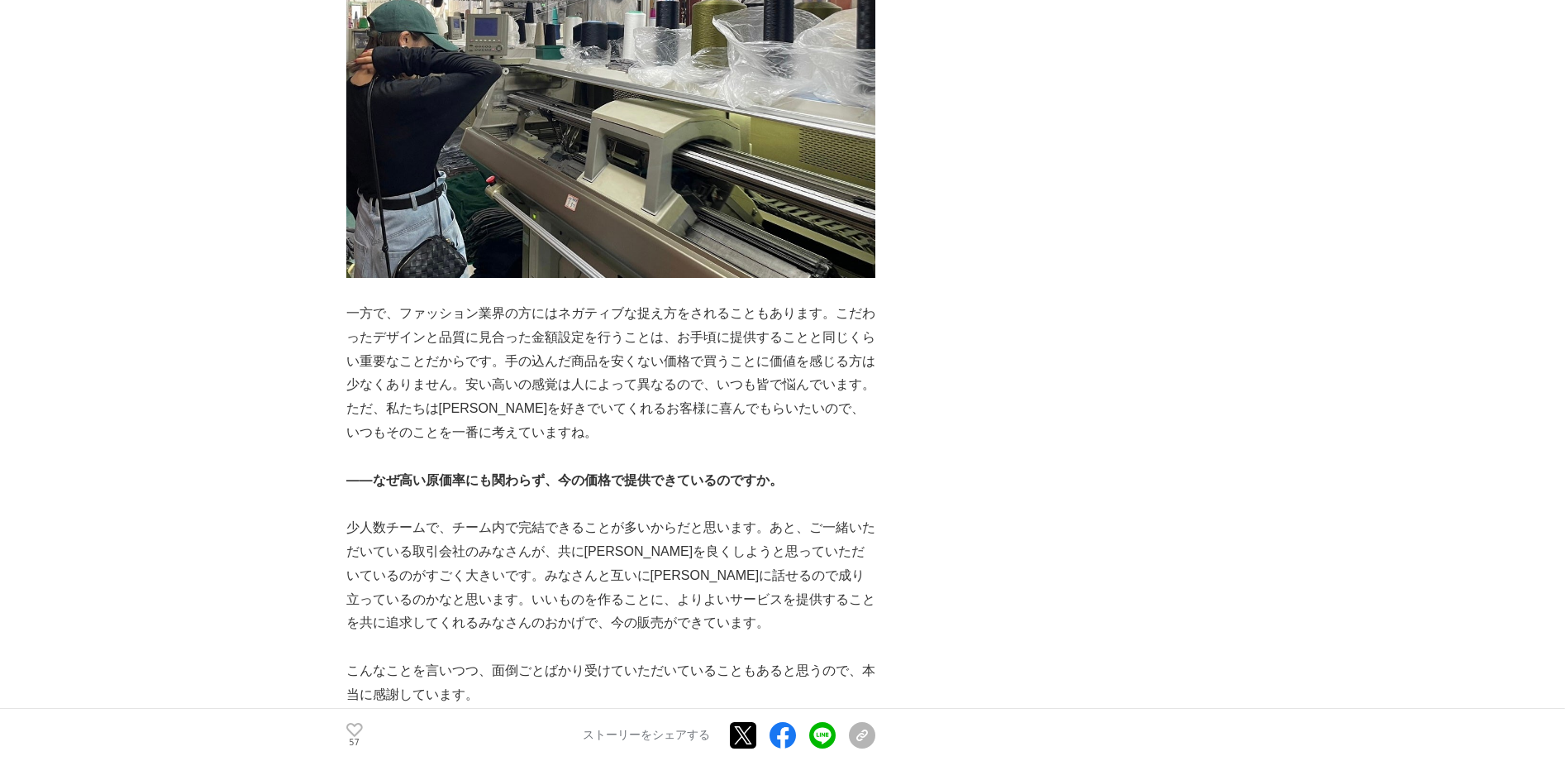
drag, startPoint x: 718, startPoint y: 482, endPoint x: 798, endPoint y: 483, distance: 80.0
click at [798, 445] on p "一方で、ファッション業界の方にはネガティブな捉え方をされることもあります。こだわったデザインと品質に見合った金額設定を行うことは、お手頃に提供することと同じく…" at bounding box center [611, 373] width 529 height 143
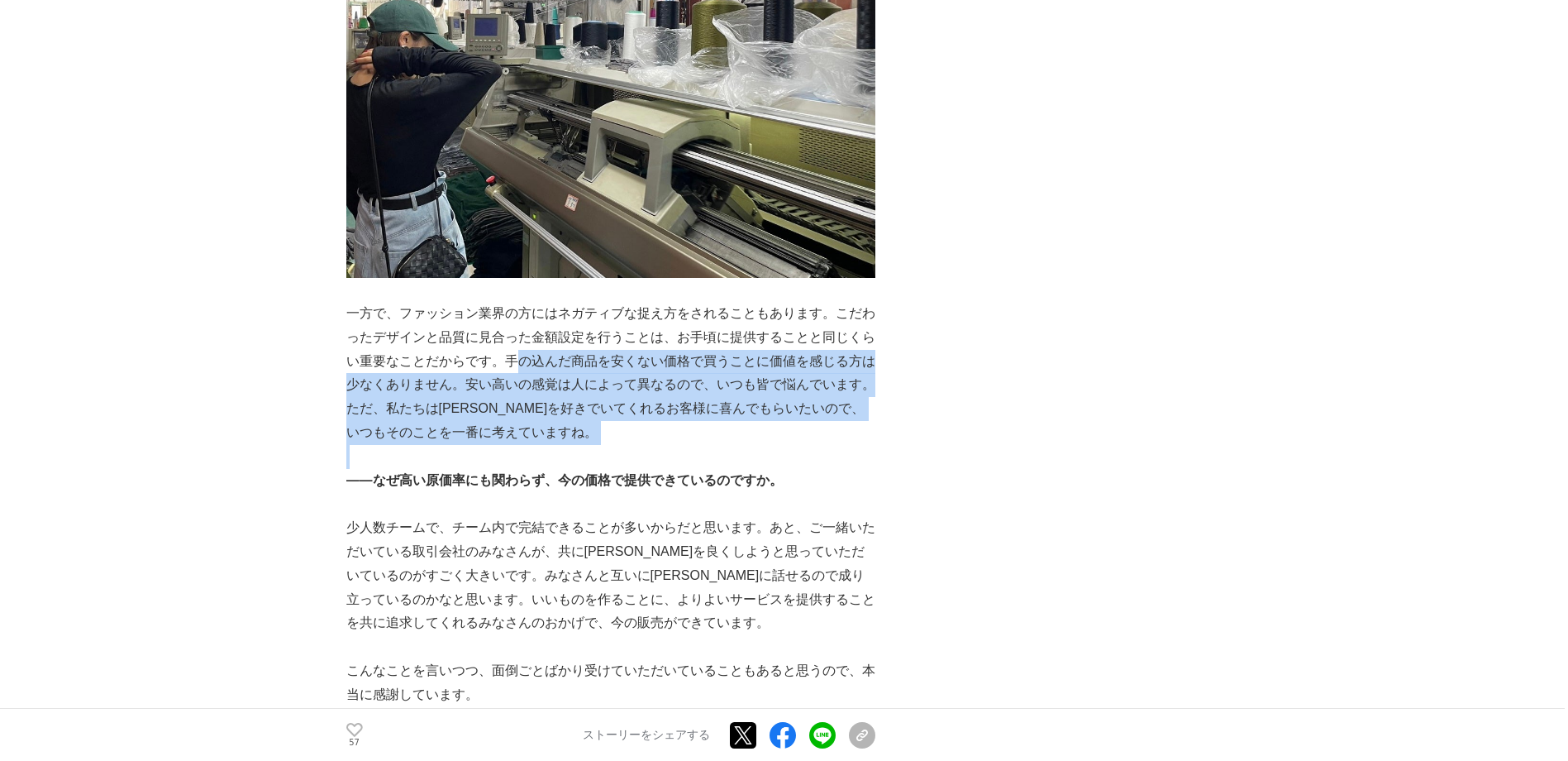
drag, startPoint x: 522, startPoint y: 499, endPoint x: 576, endPoint y: 589, distance: 105.0
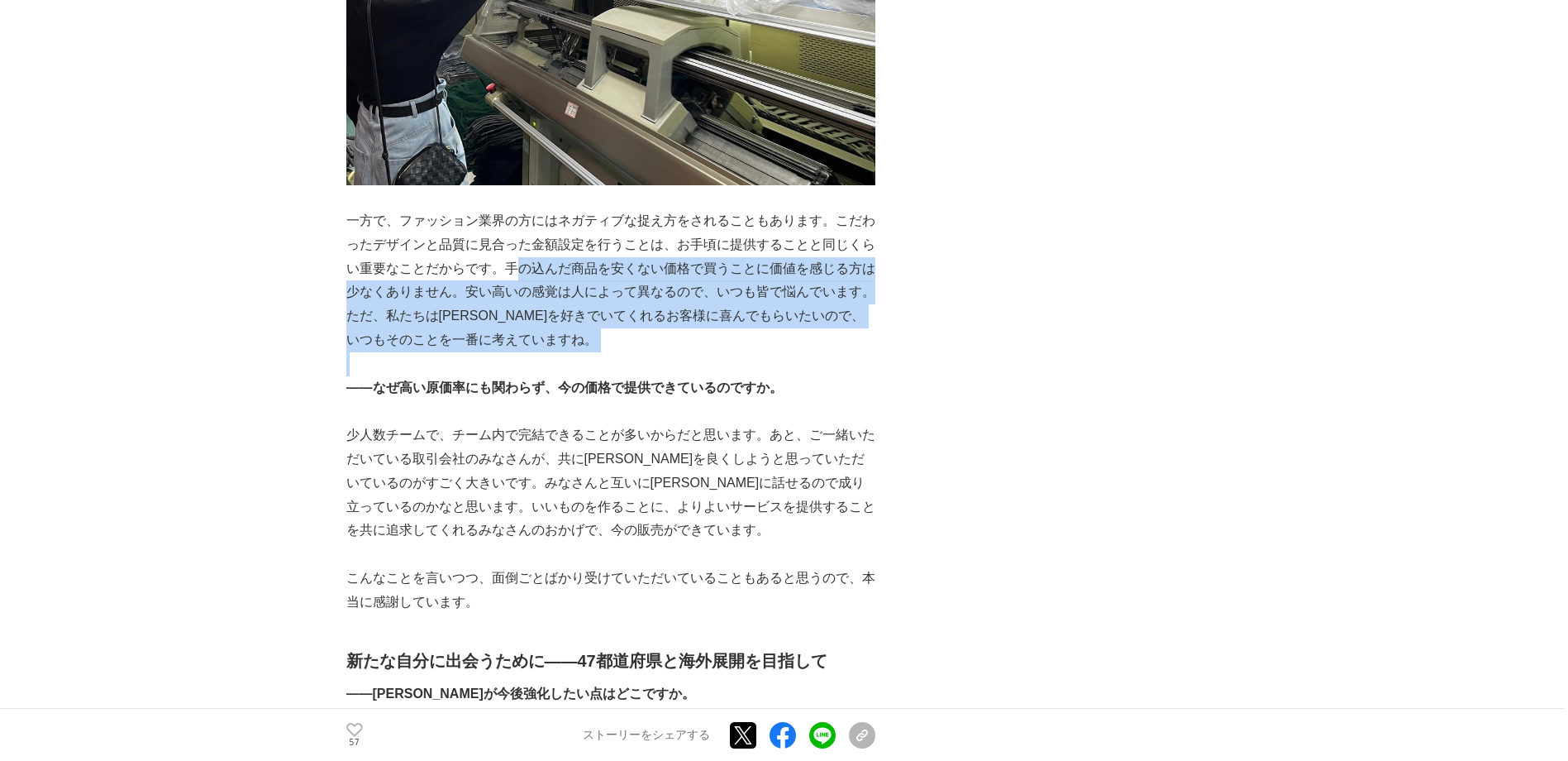
scroll to position [7029, 0]
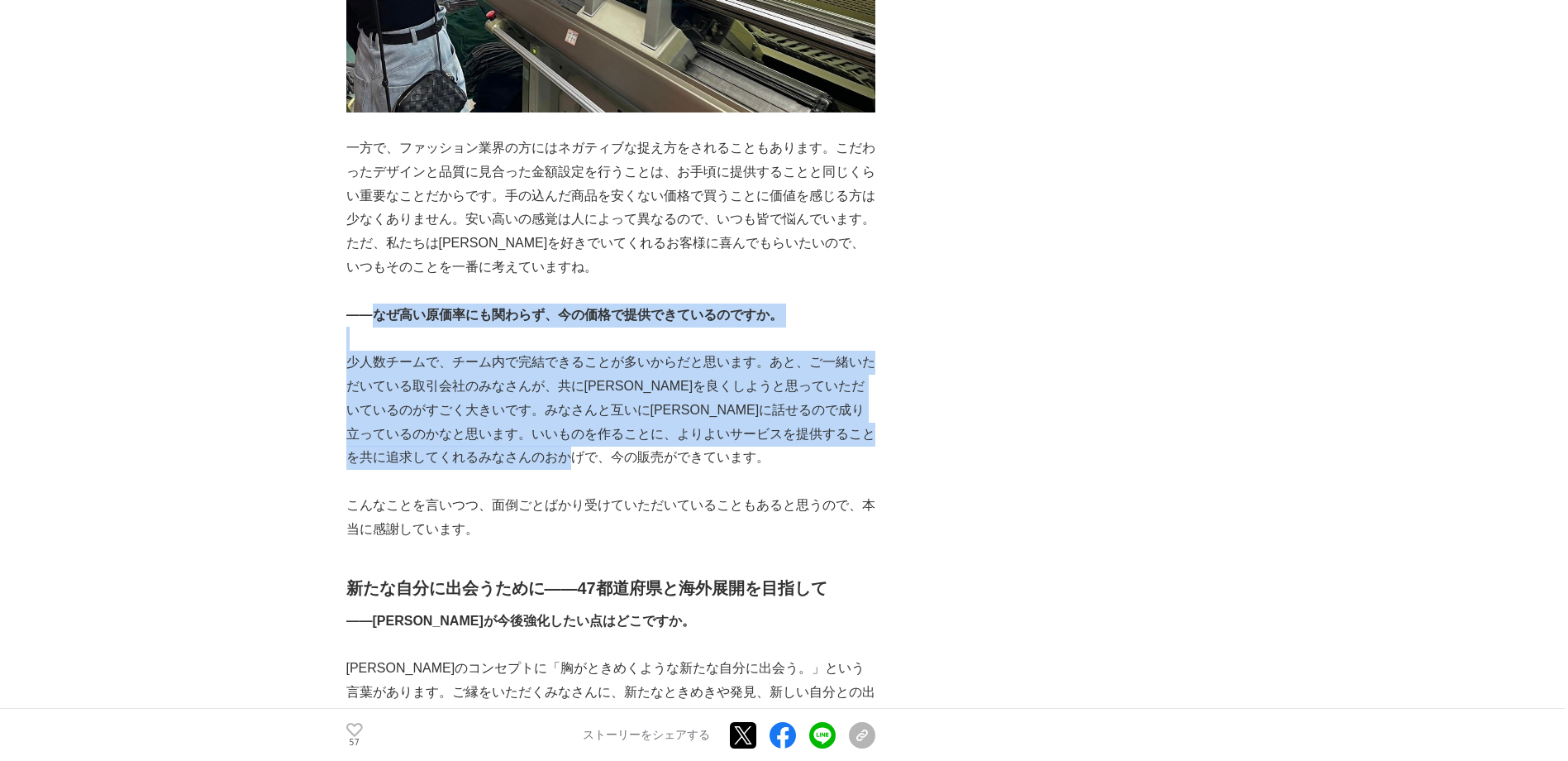
drag, startPoint x: 369, startPoint y: 453, endPoint x: 620, endPoint y: 600, distance: 290.9
drag, startPoint x: 620, startPoint y: 600, endPoint x: 538, endPoint y: 462, distance: 160.5
click at [538, 321] on strong "――なぜ高い原価率にも関わらず、今の価格で提供できているのですか。" at bounding box center [565, 315] width 437 height 14
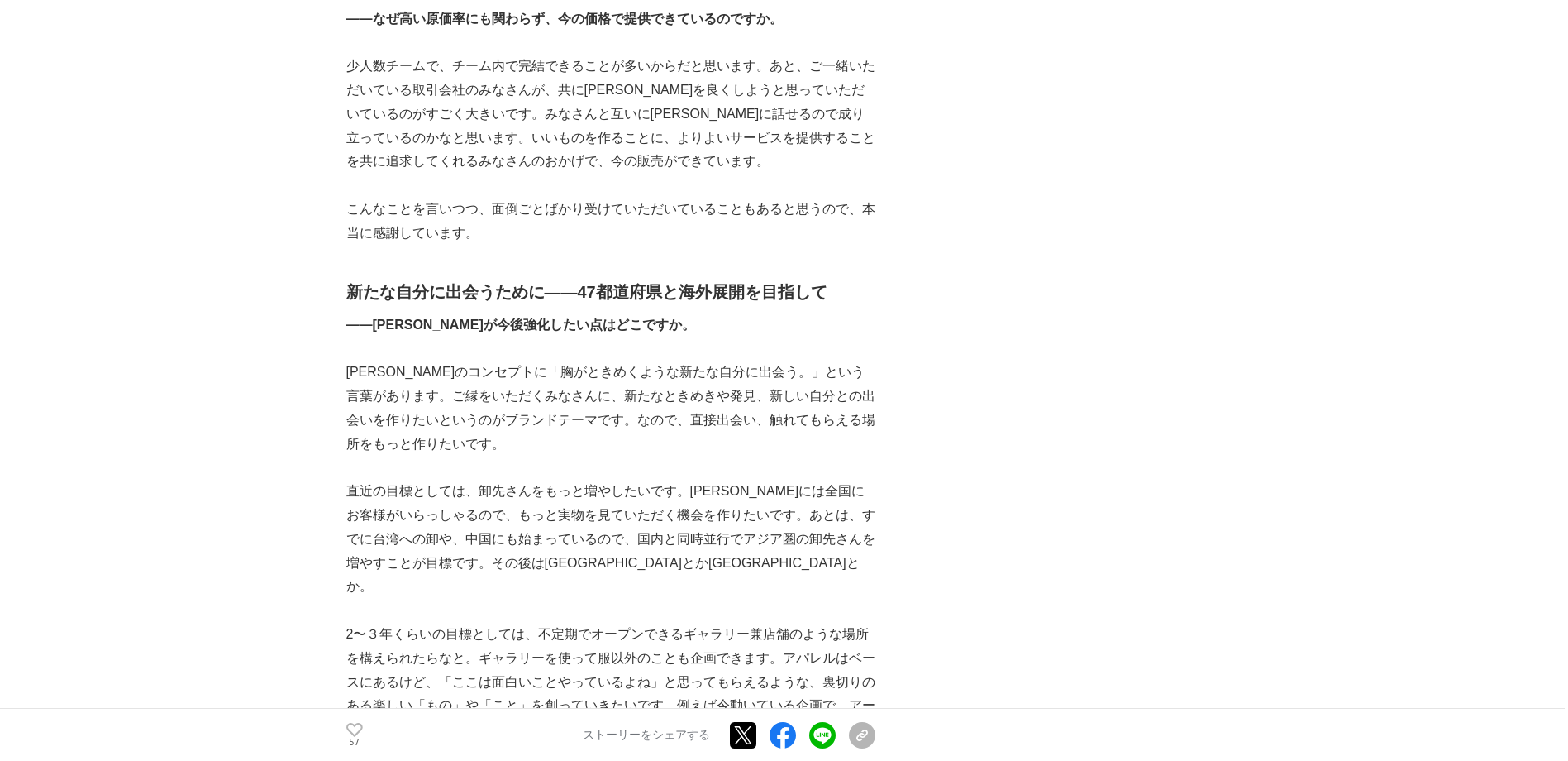
scroll to position [7360, 0]
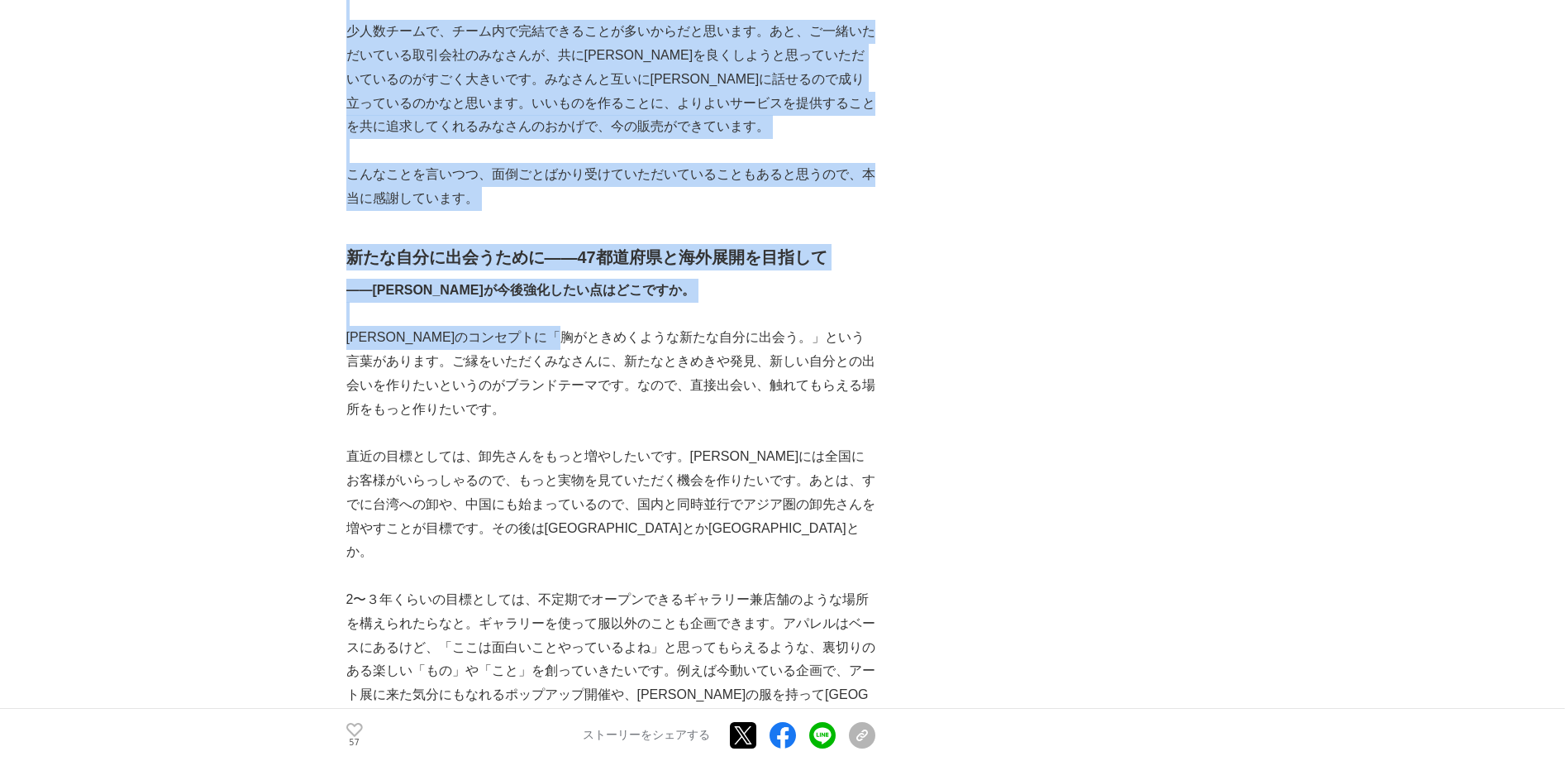
drag, startPoint x: 343, startPoint y: 480, endPoint x: 559, endPoint y: 489, distance: 216.2
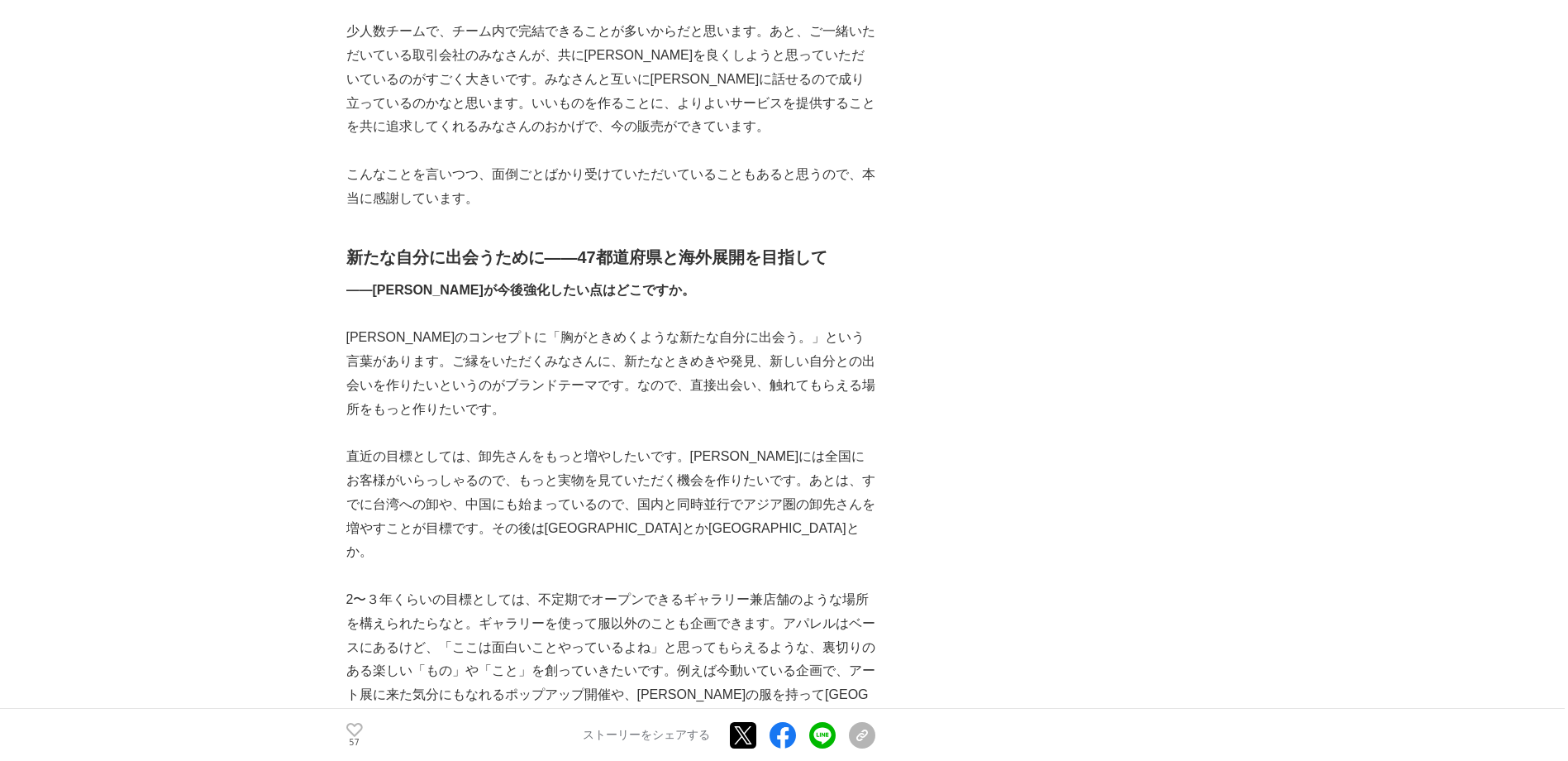
drag, startPoint x: 559, startPoint y: 489, endPoint x: 674, endPoint y: 516, distance: 118.1
click at [674, 421] on p "[PERSON_NAME]のコンセプトに「胸がときめくような新たな自分に出会う。」という言葉があります。ご縁をいただくみなさんに、新たなときめきや発見、新しい…" at bounding box center [611, 373] width 529 height 95
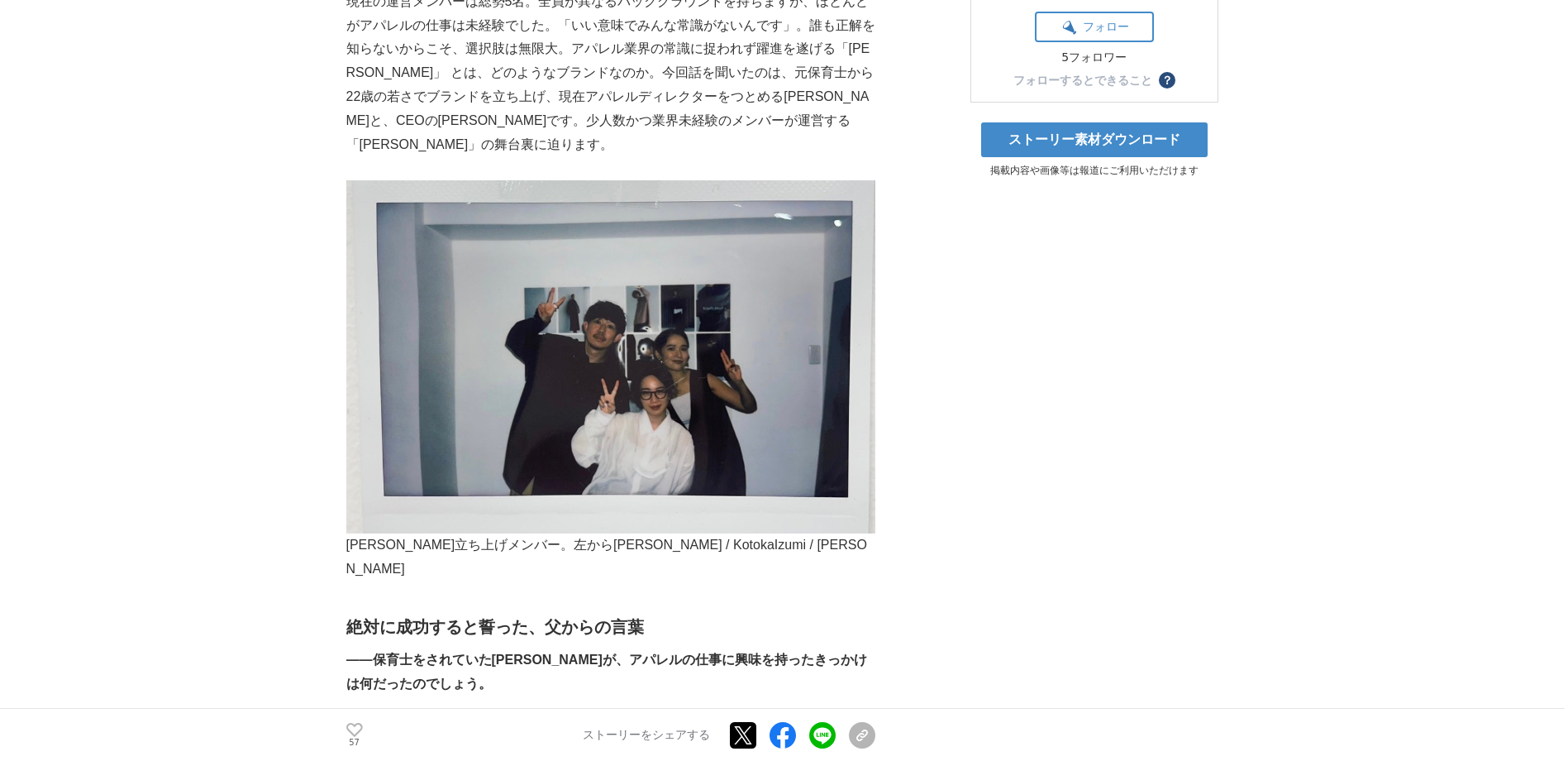
scroll to position [0, 0]
